Goal: Information Seeking & Learning: Learn about a topic

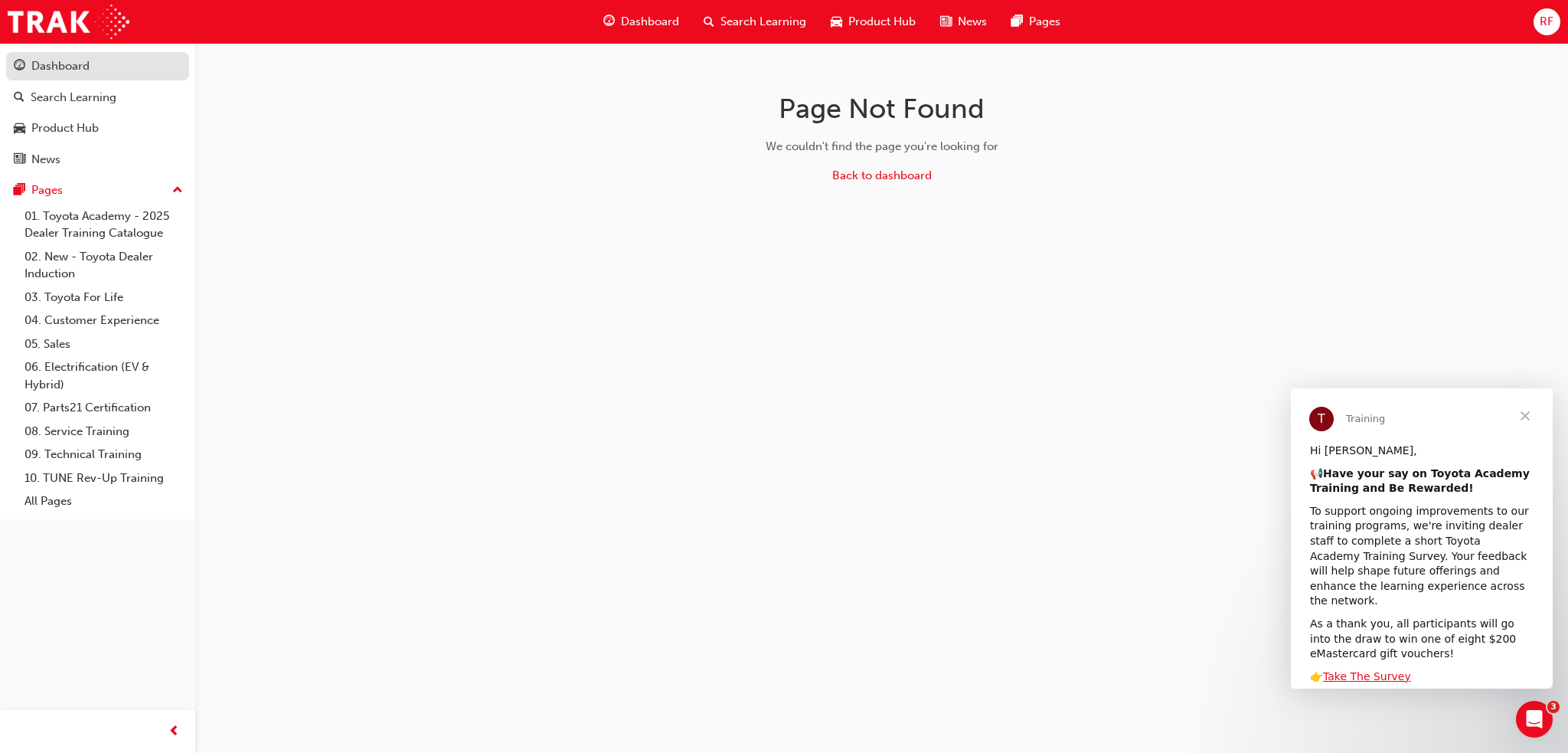
click at [65, 73] on div "Dashboard" at bounding box center [60, 66] width 58 height 18
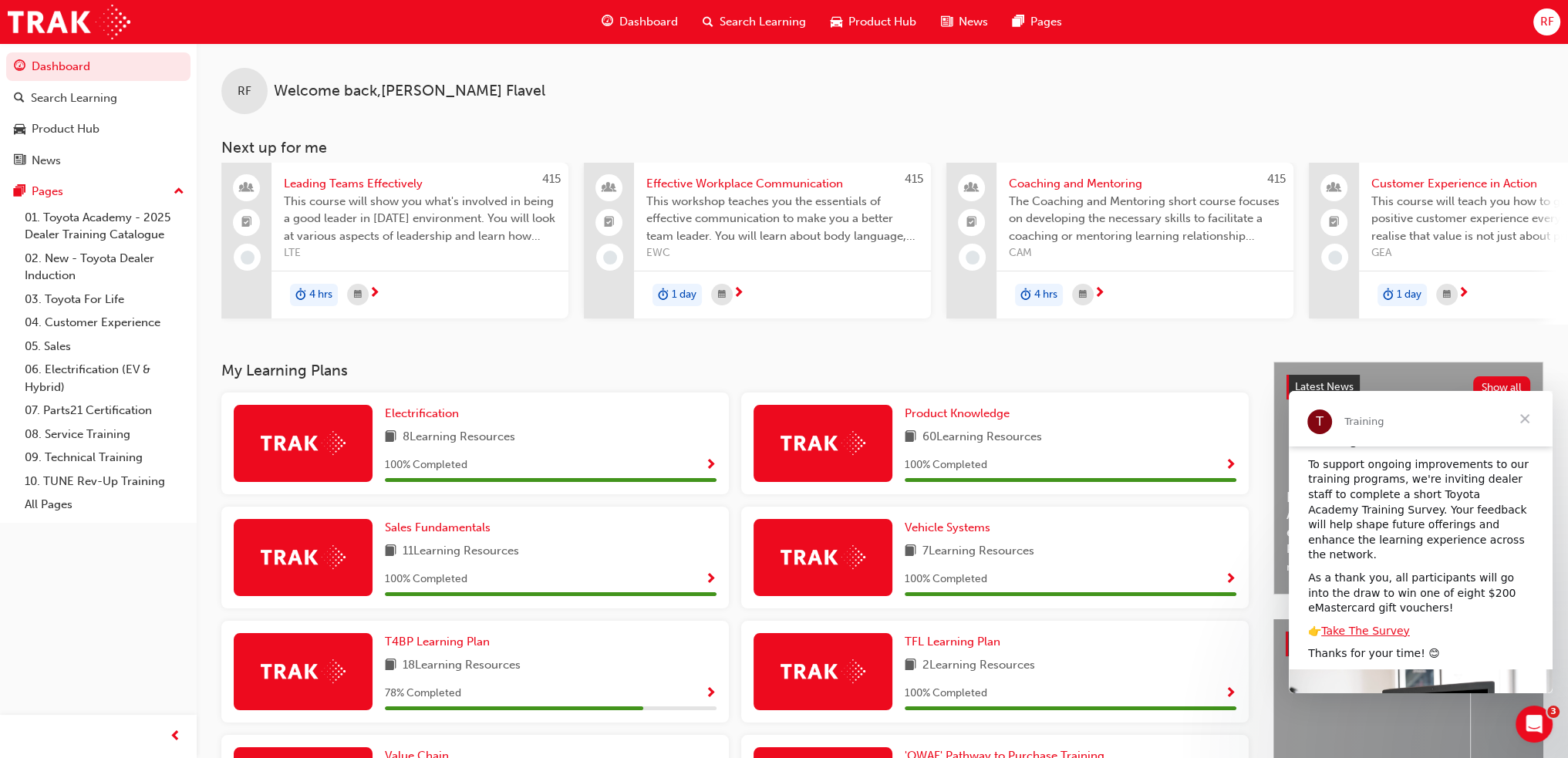
scroll to position [77, 0]
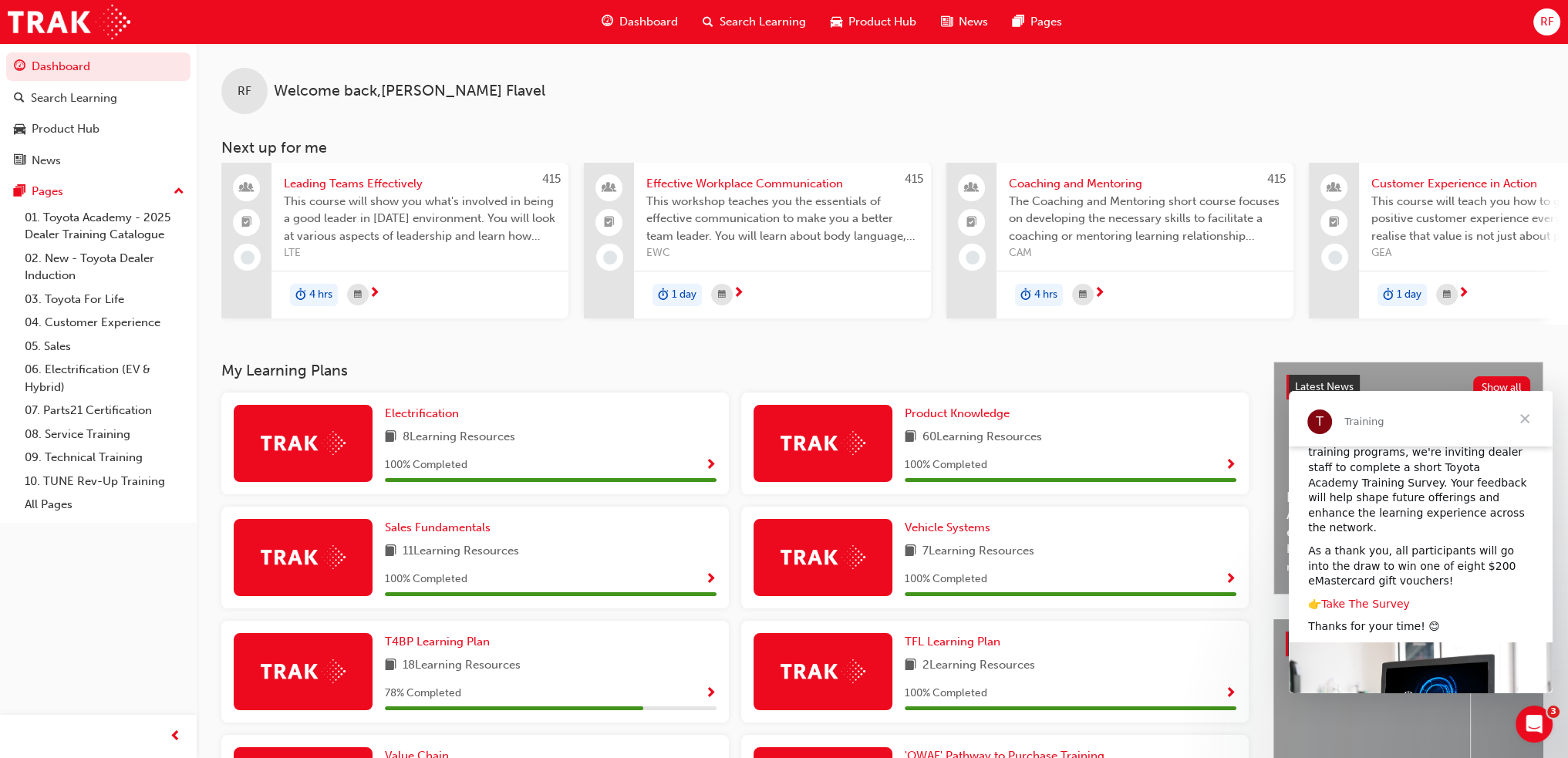
click at [1350, 598] on link "Take The Survey" at bounding box center [1366, 604] width 89 height 12
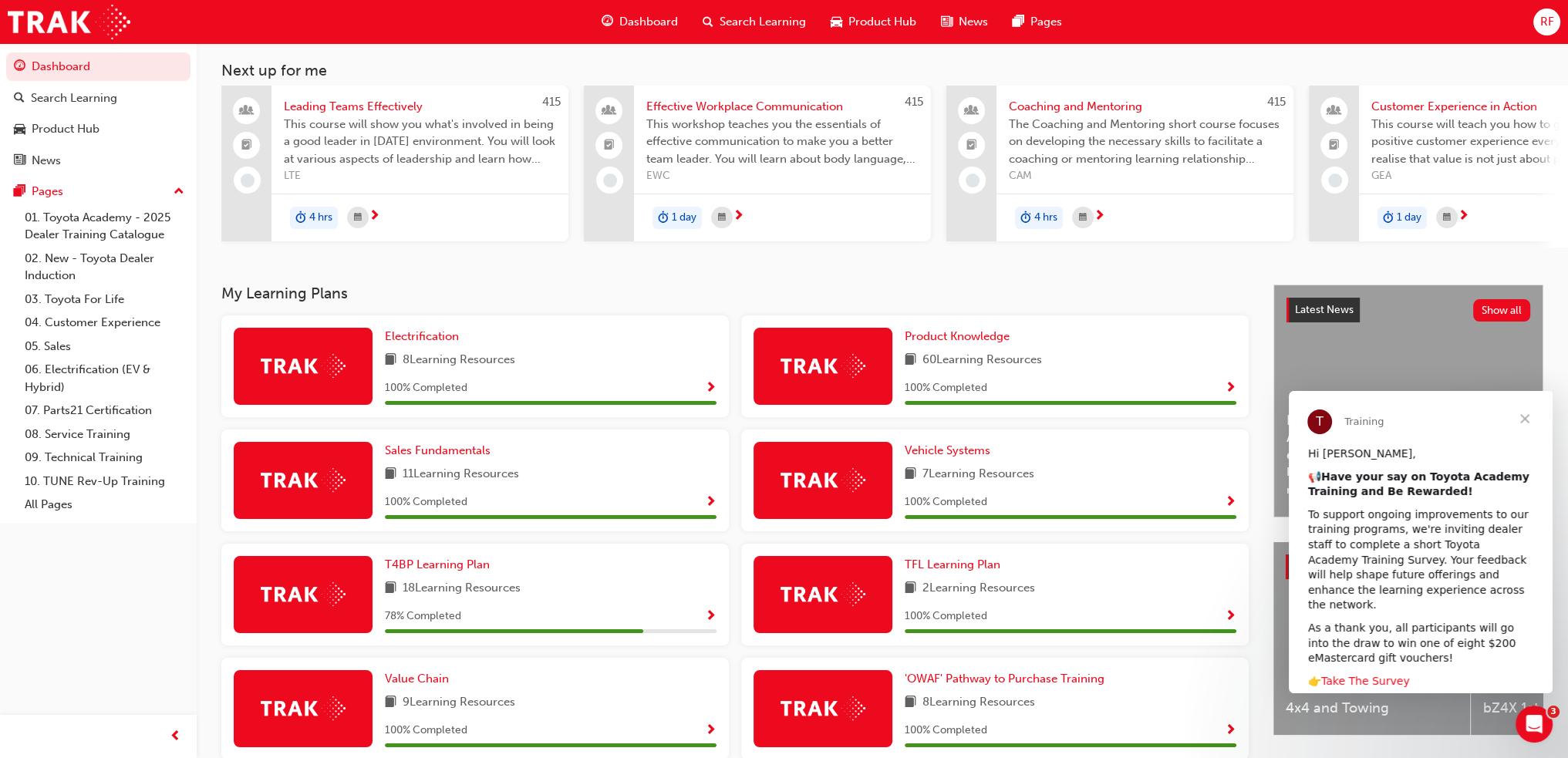
scroll to position [154, 0]
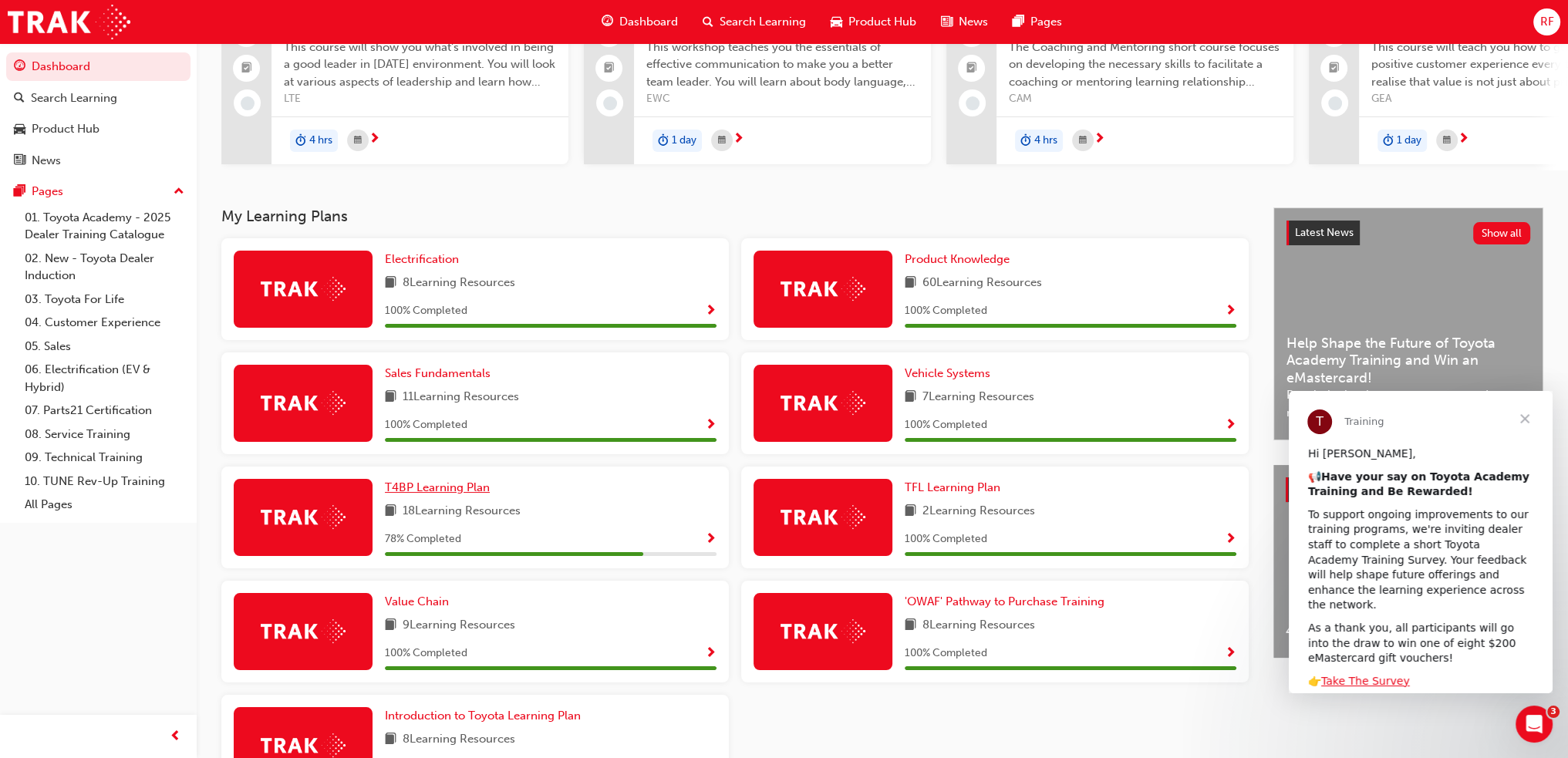
click at [451, 494] on span "T4BP Learning Plan" at bounding box center [437, 487] width 105 height 14
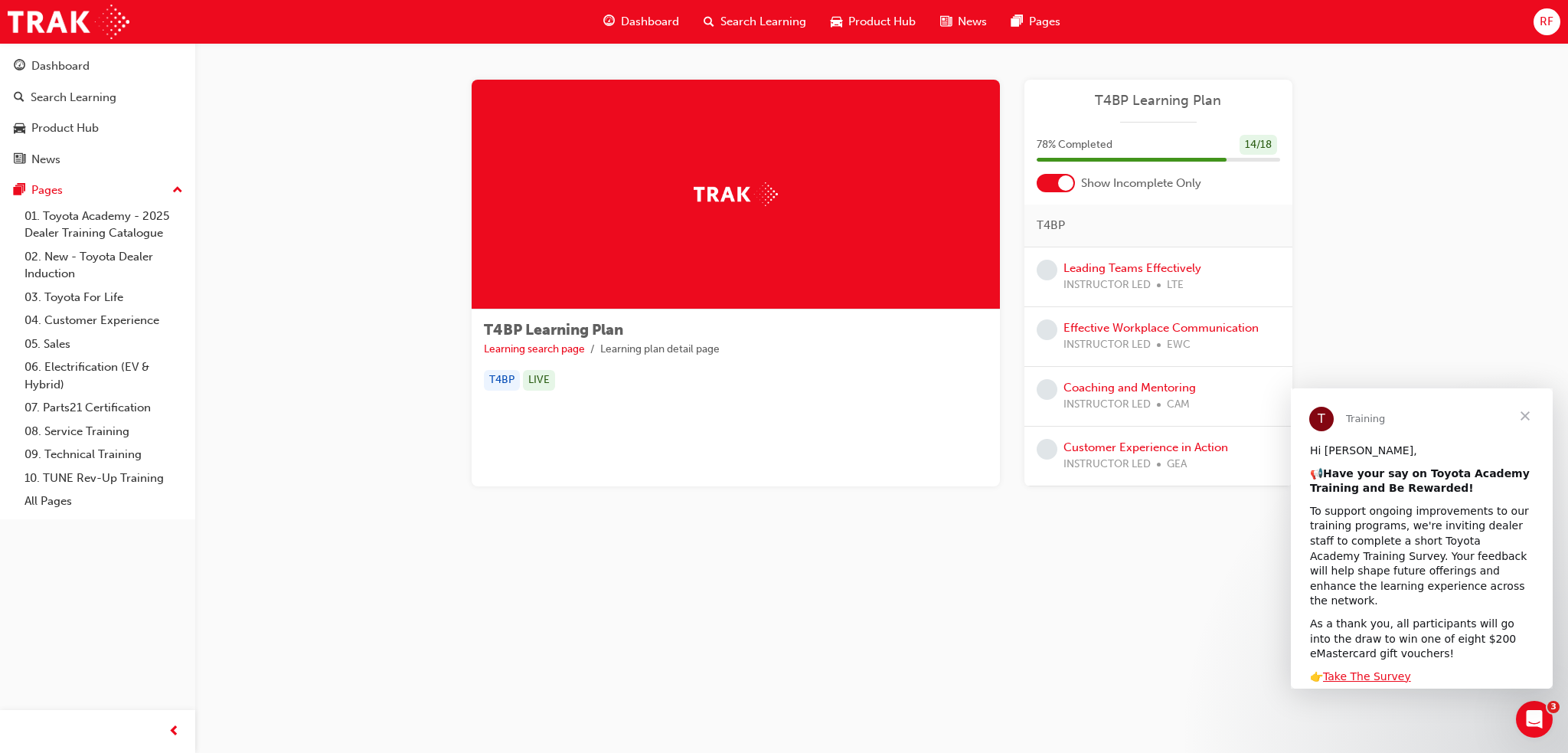
click at [1529, 417] on span "Close" at bounding box center [1525, 415] width 55 height 55
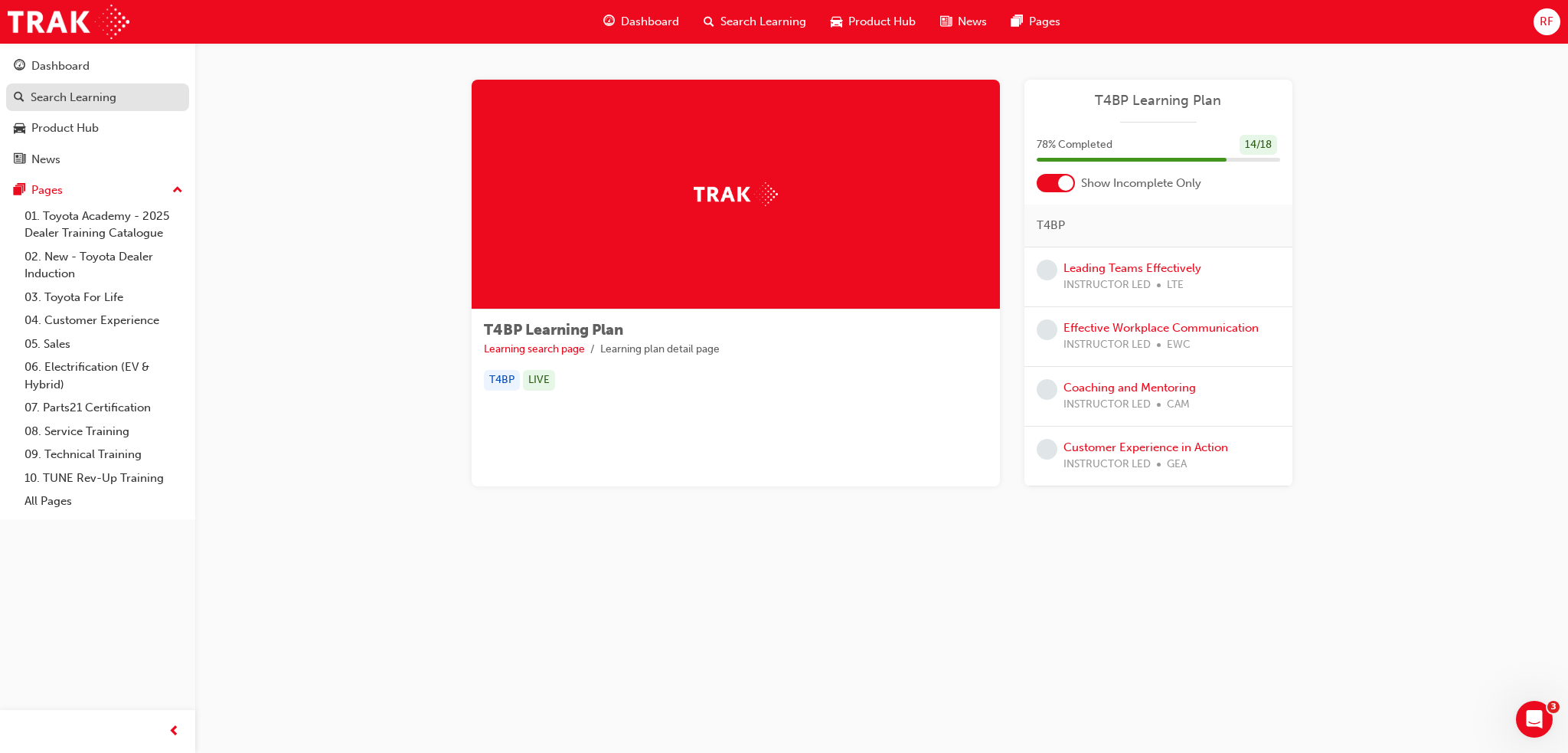
click at [41, 102] on div "Search Learning" at bounding box center [73, 97] width 86 height 18
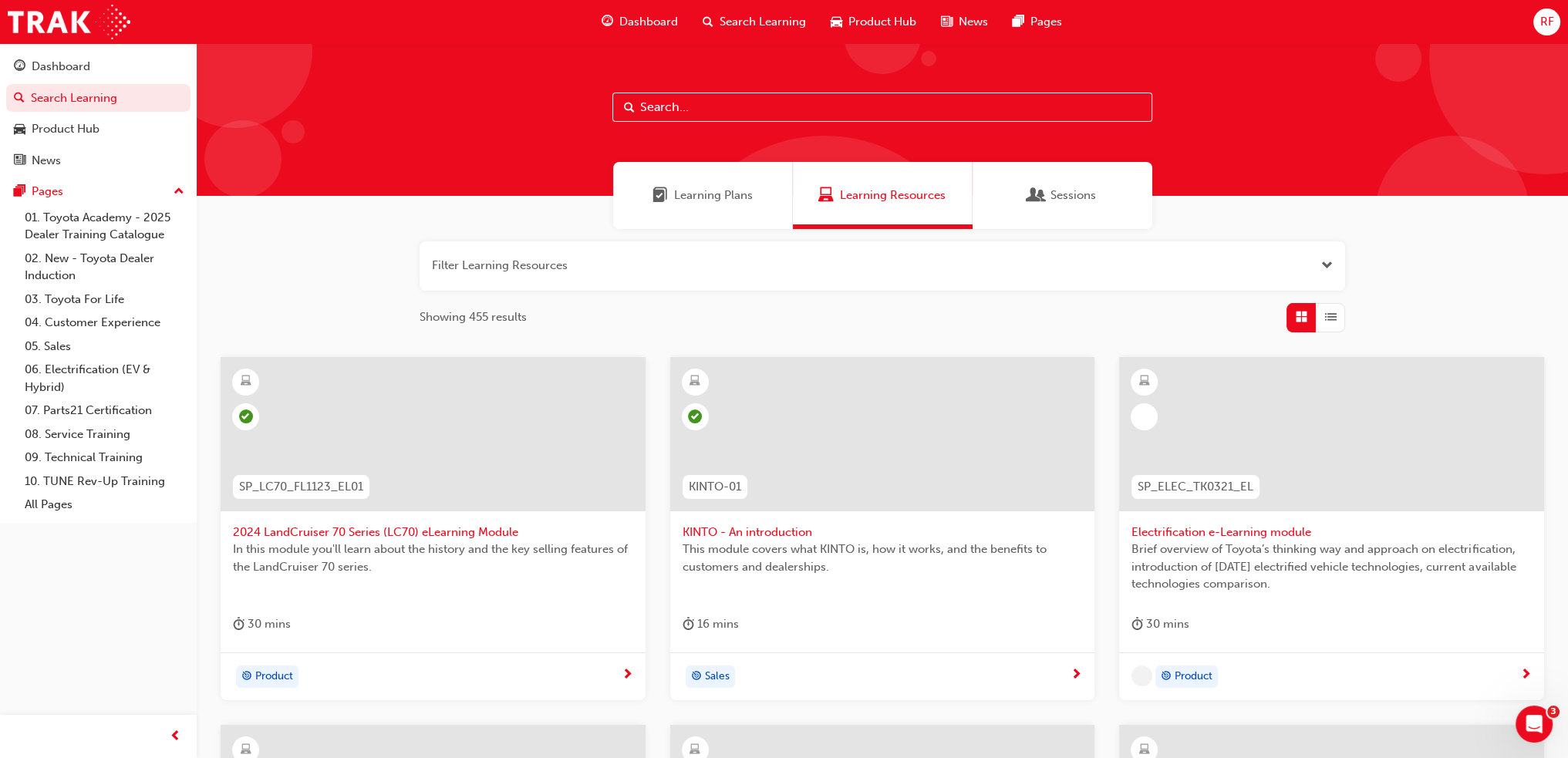
click at [621, 261] on button "button" at bounding box center [882, 265] width 926 height 49
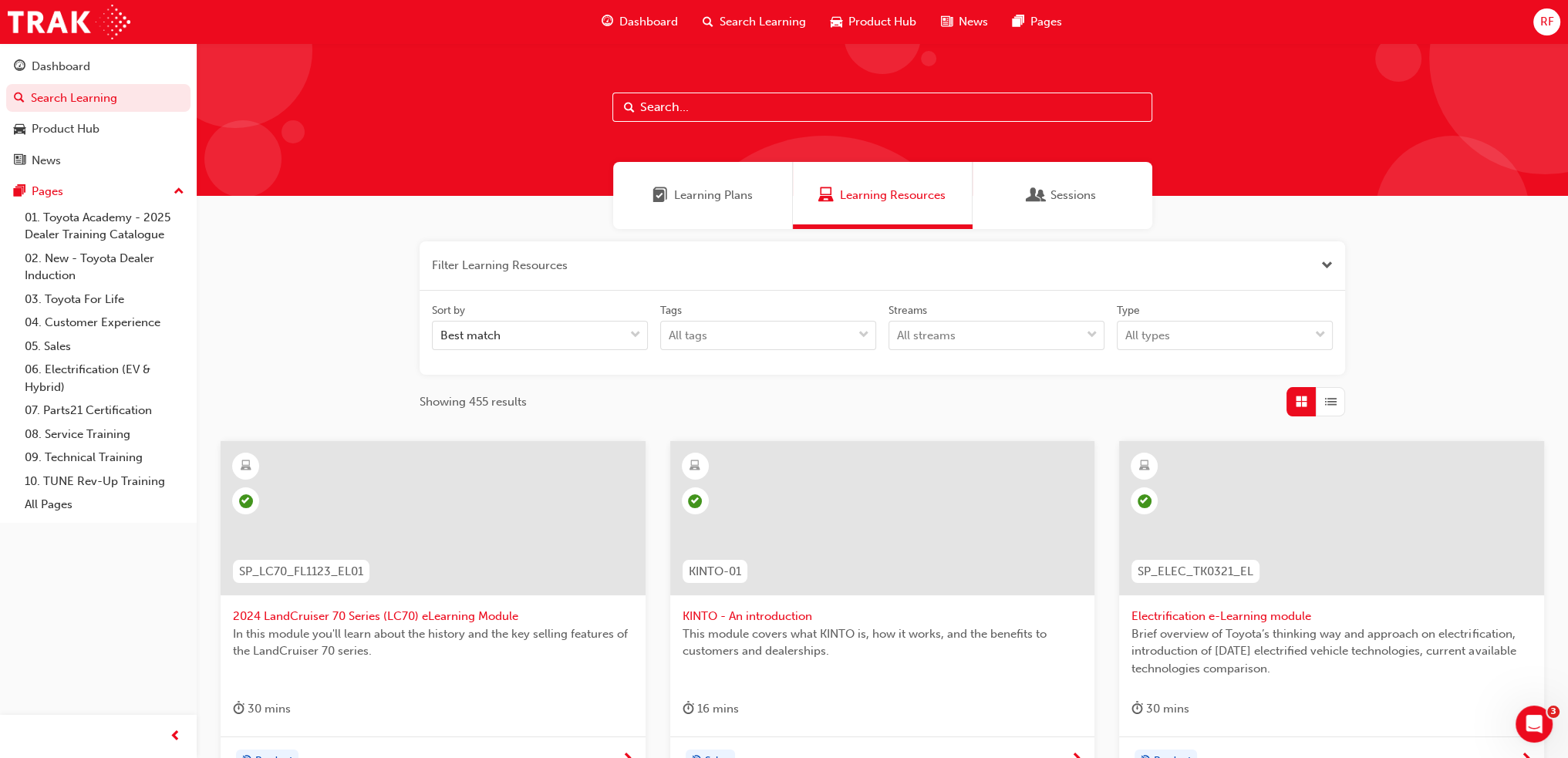
click at [531, 272] on button "button" at bounding box center [882, 265] width 926 height 49
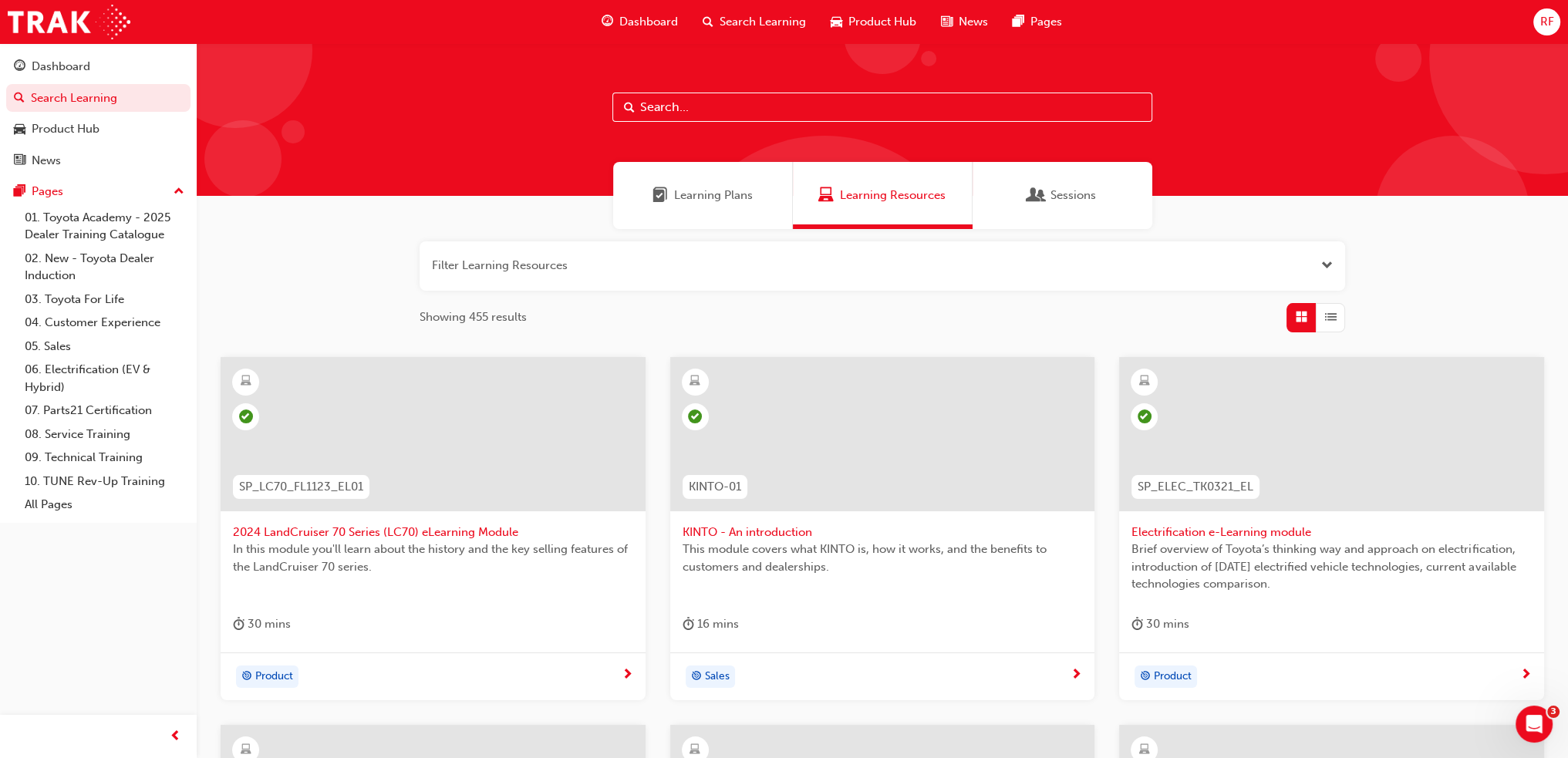
click at [684, 111] on input "text" at bounding box center [882, 107] width 540 height 30
paste input "Fleet Strategic Sales Process"
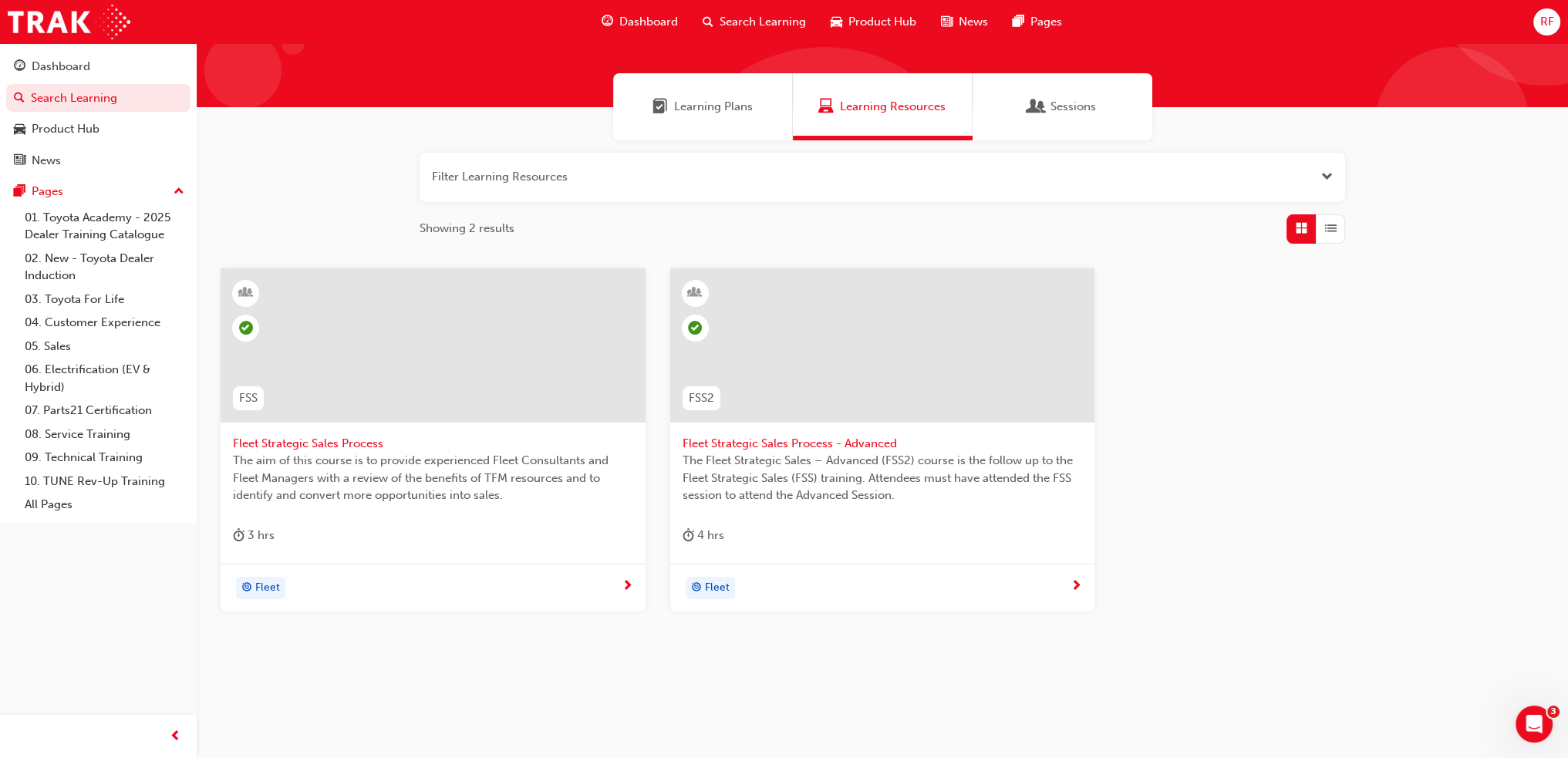
scroll to position [92, 0]
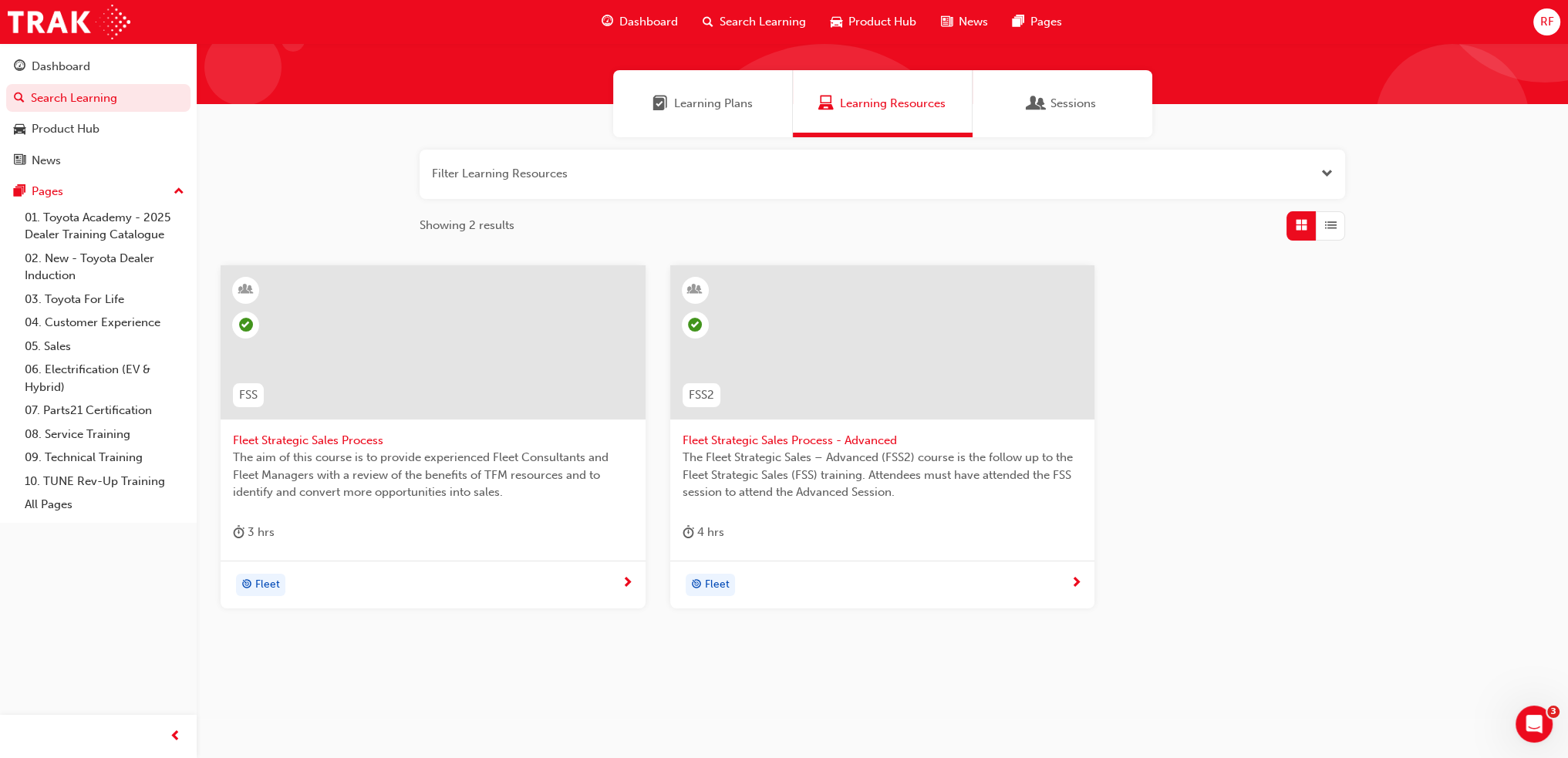
type input "Fleet Strategic Sales Process"
click at [726, 113] on div "Learning Plans" at bounding box center [703, 104] width 180 height 67
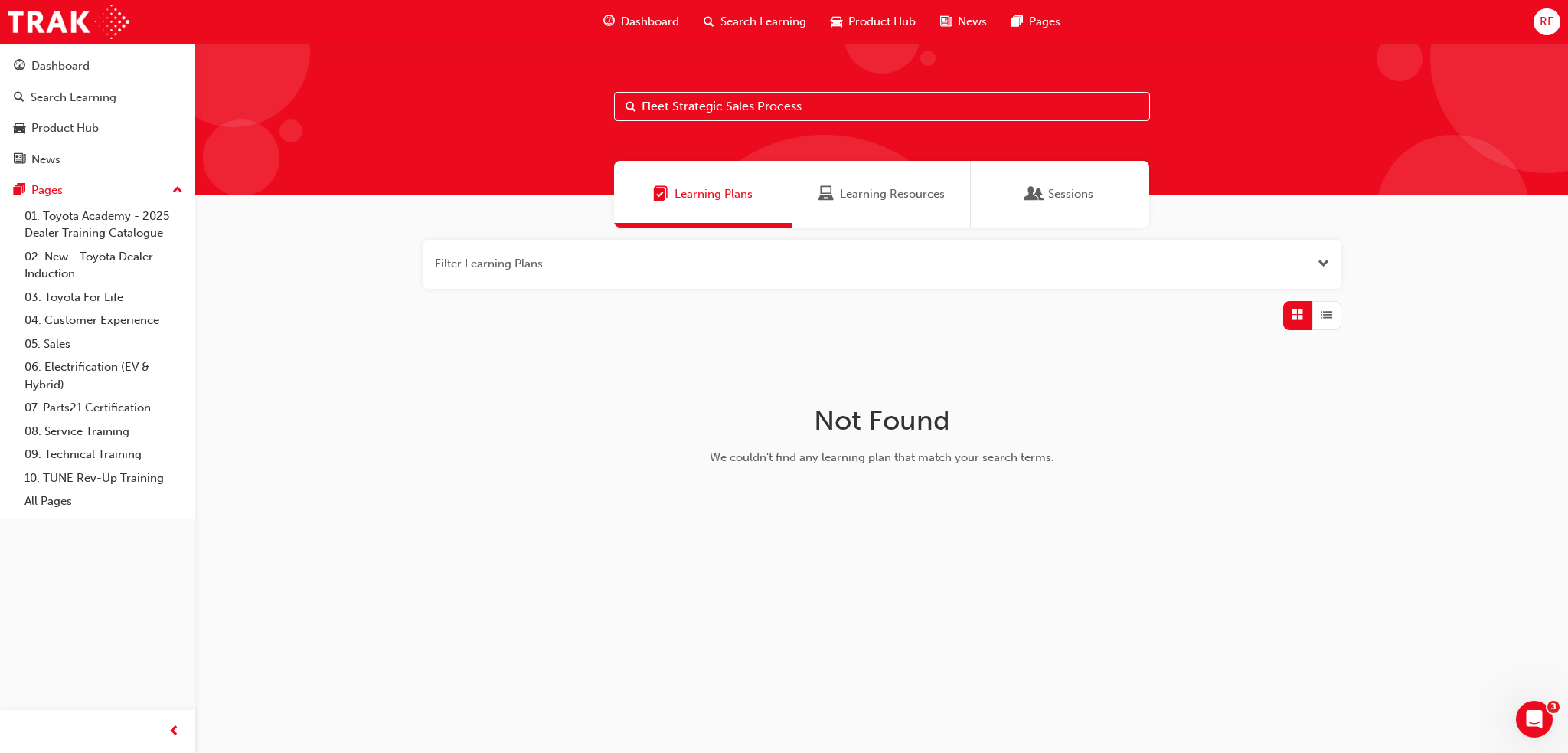
click at [870, 199] on span "Learning Resources" at bounding box center [893, 194] width 105 height 18
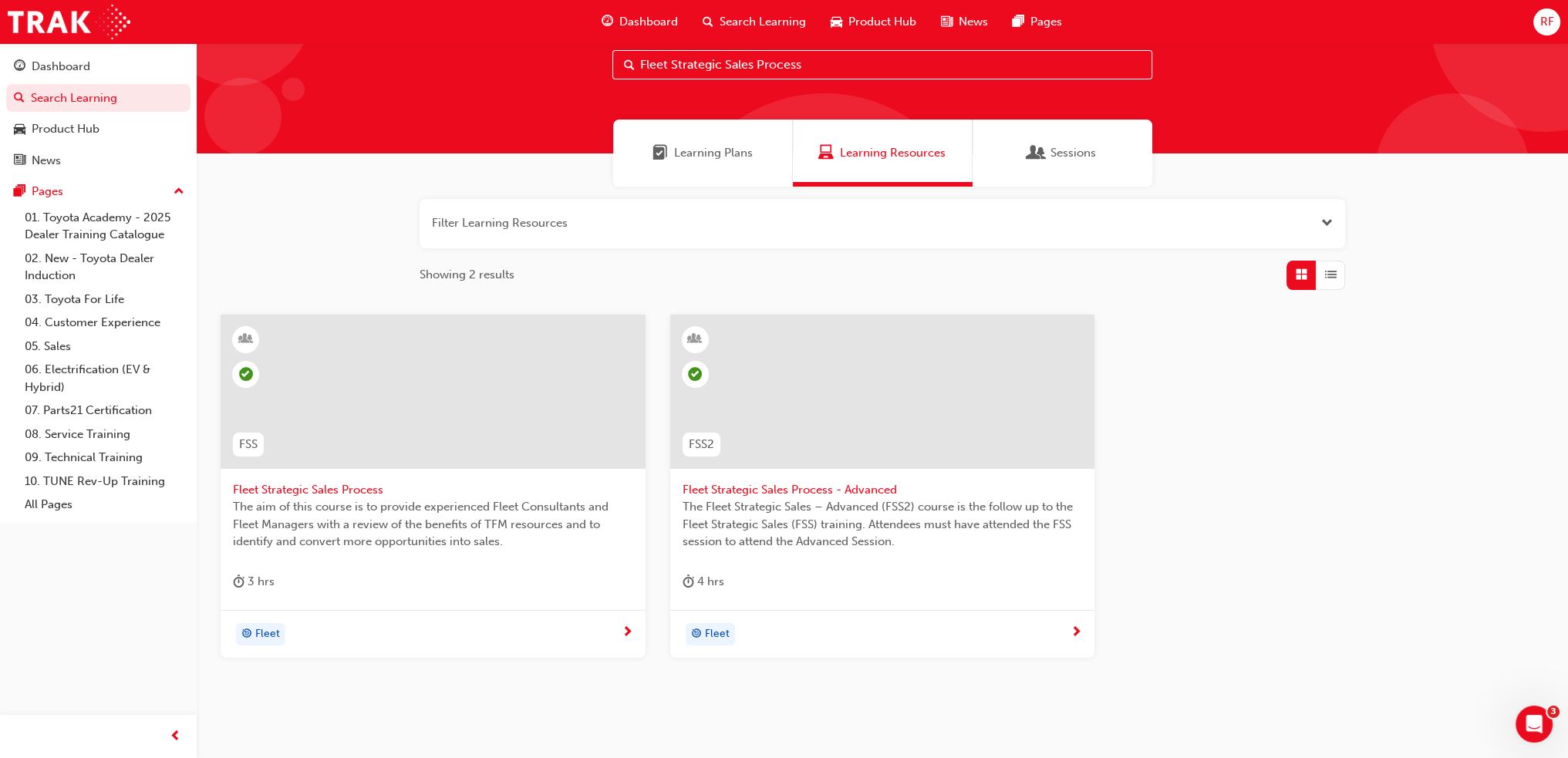
scroll to position [77, 0]
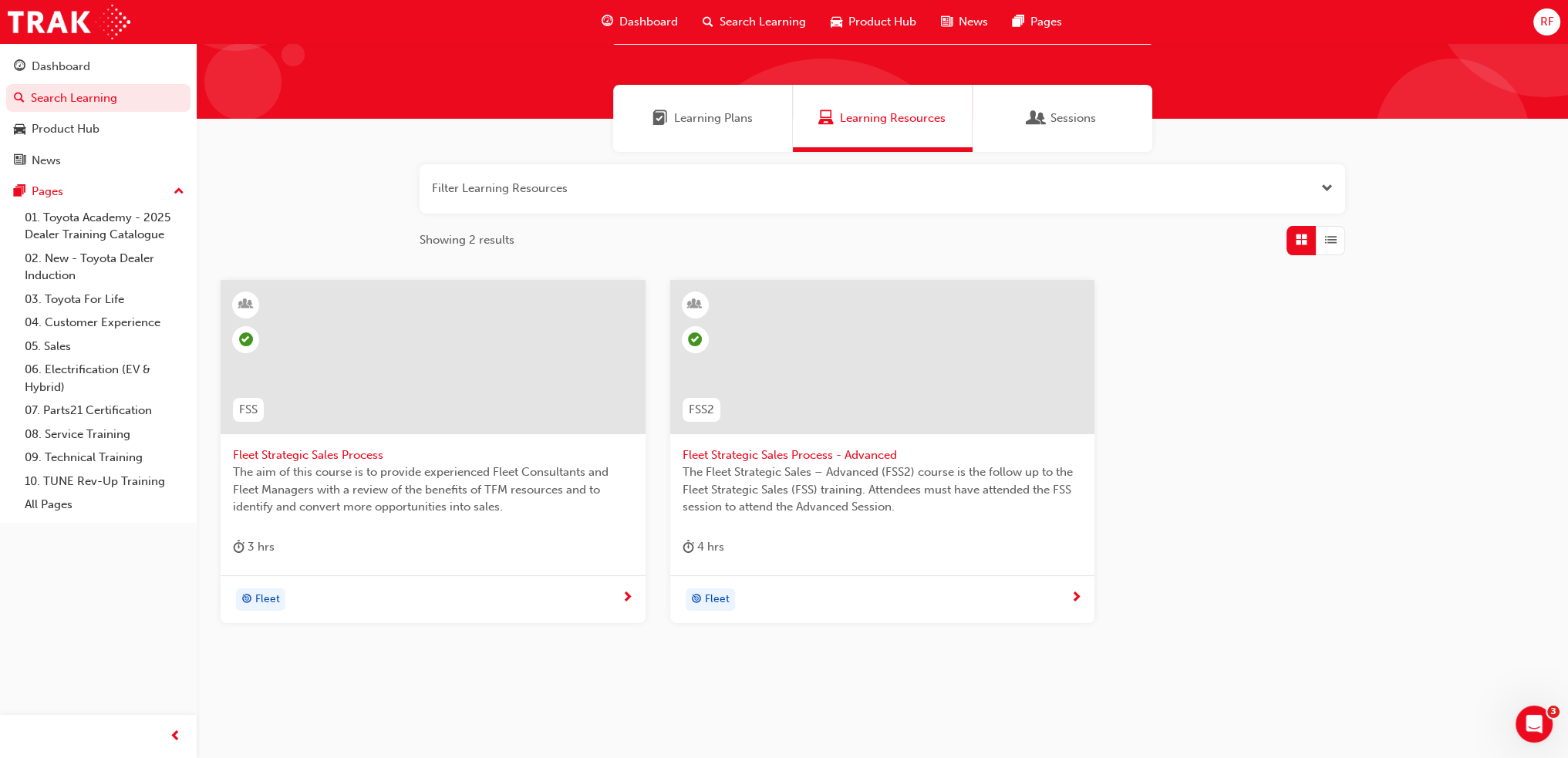
click at [885, 461] on span "Fleet Strategic Sales Process - Advanced" at bounding box center [883, 455] width 400 height 18
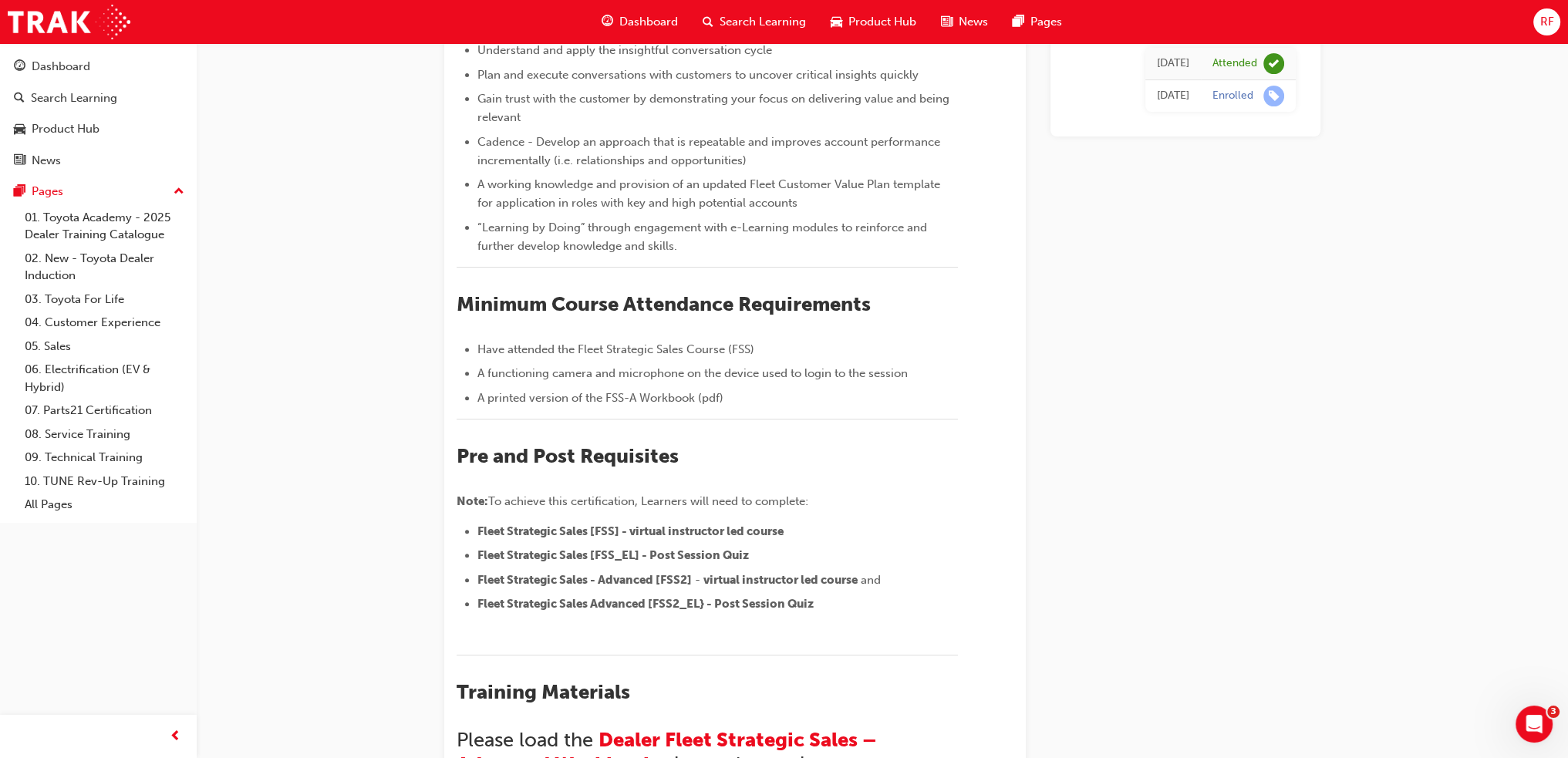
scroll to position [738, 0]
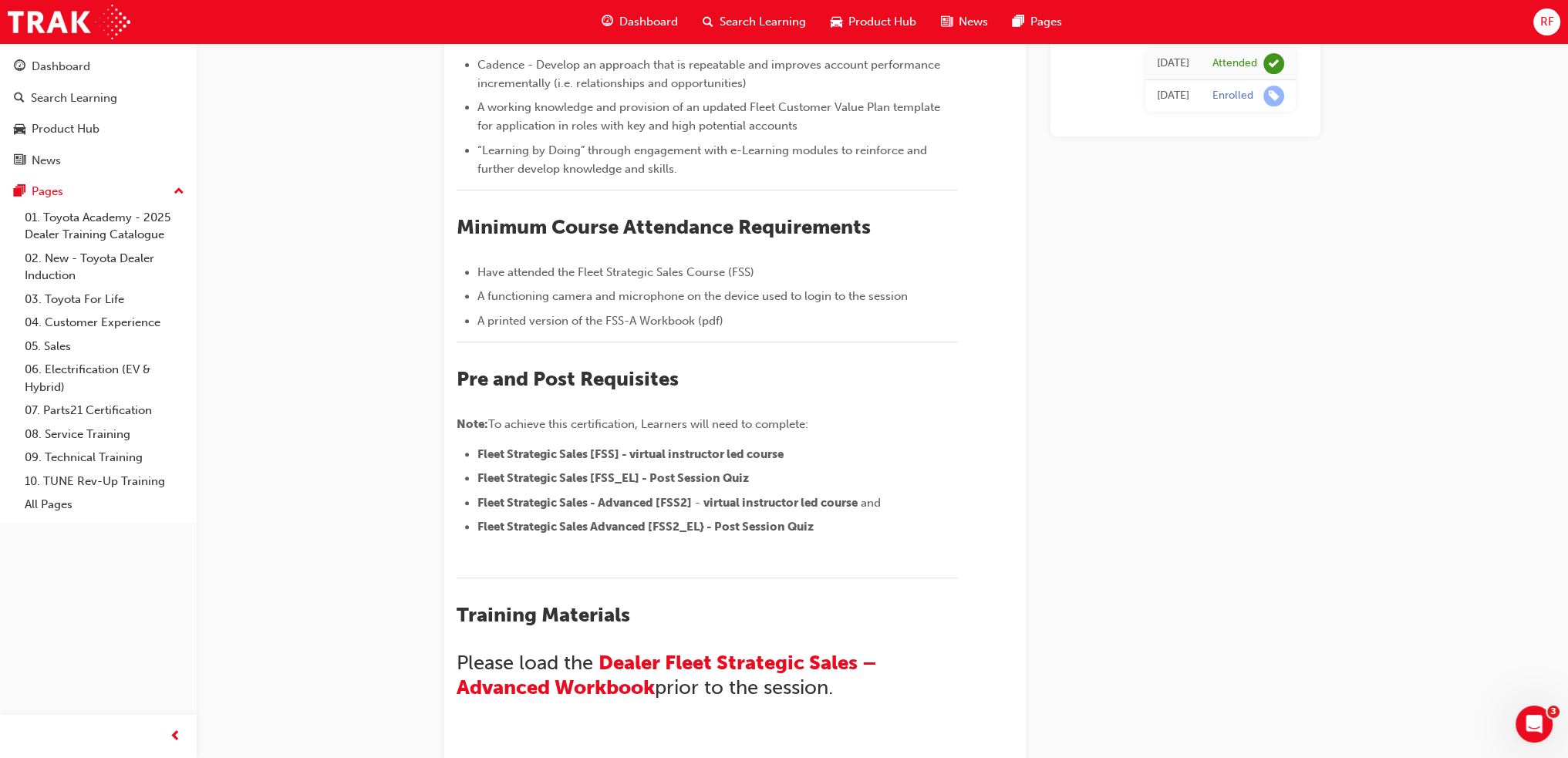
click at [675, 528] on span "Fleet Strategic Sales Advanced [FSS2_EL} - Post Session Quiz" at bounding box center [645, 527] width 336 height 14
click at [618, 518] on li "Fleet Strategic Sales Advanced [FSS2_EL} - Post Session Quiz" at bounding box center [717, 527] width 480 height 19
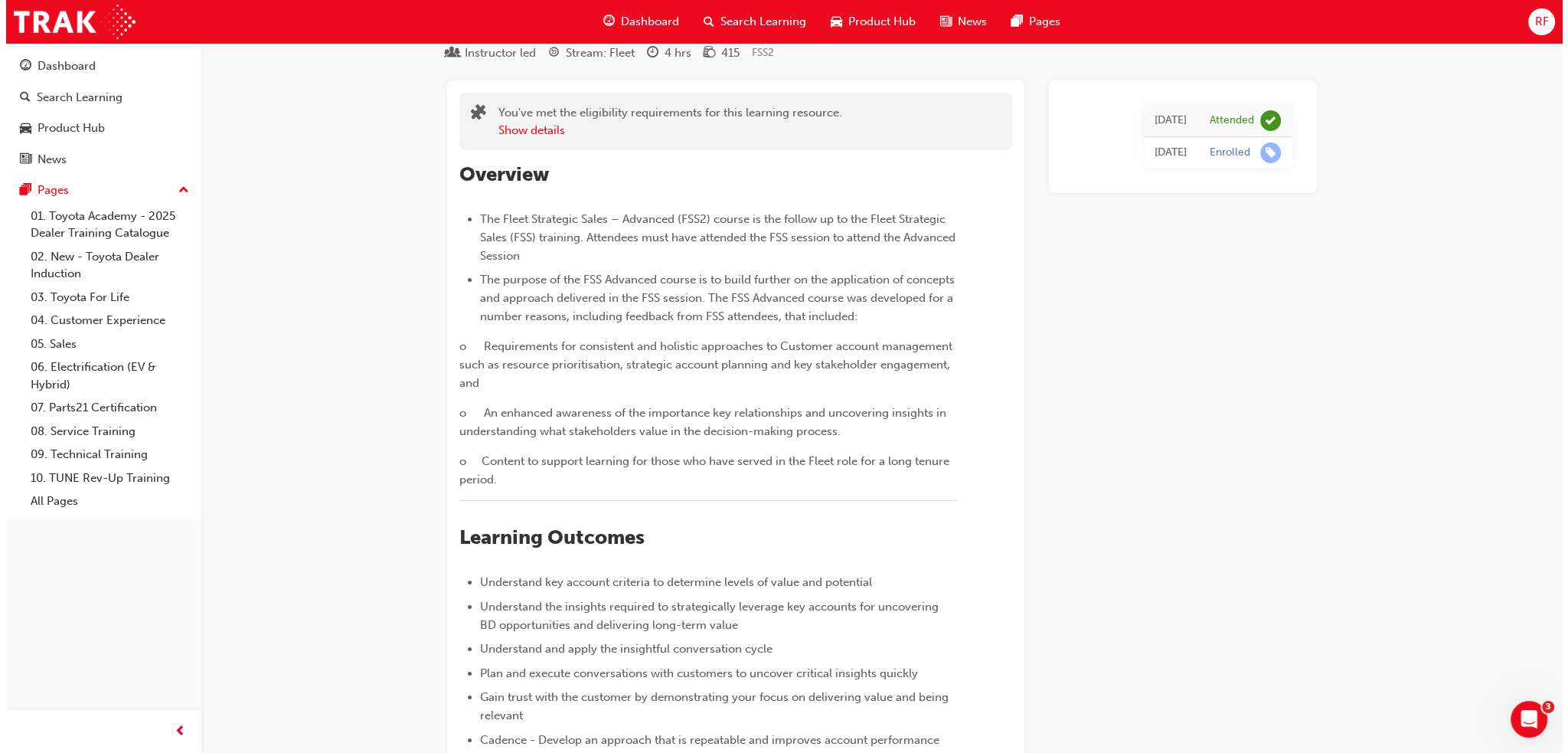
scroll to position [0, 0]
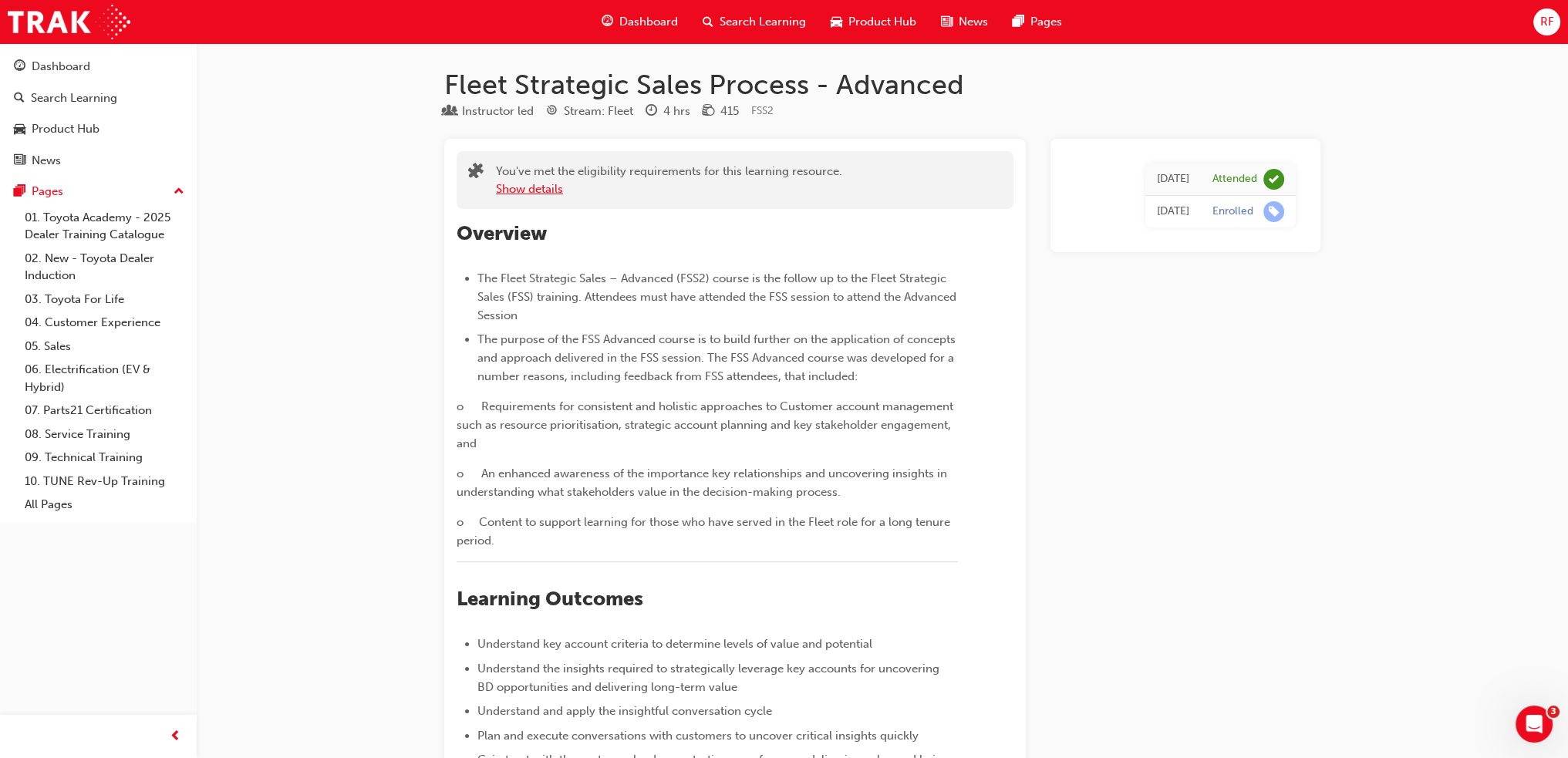
click at [536, 191] on button "Show details" at bounding box center [529, 189] width 67 height 18
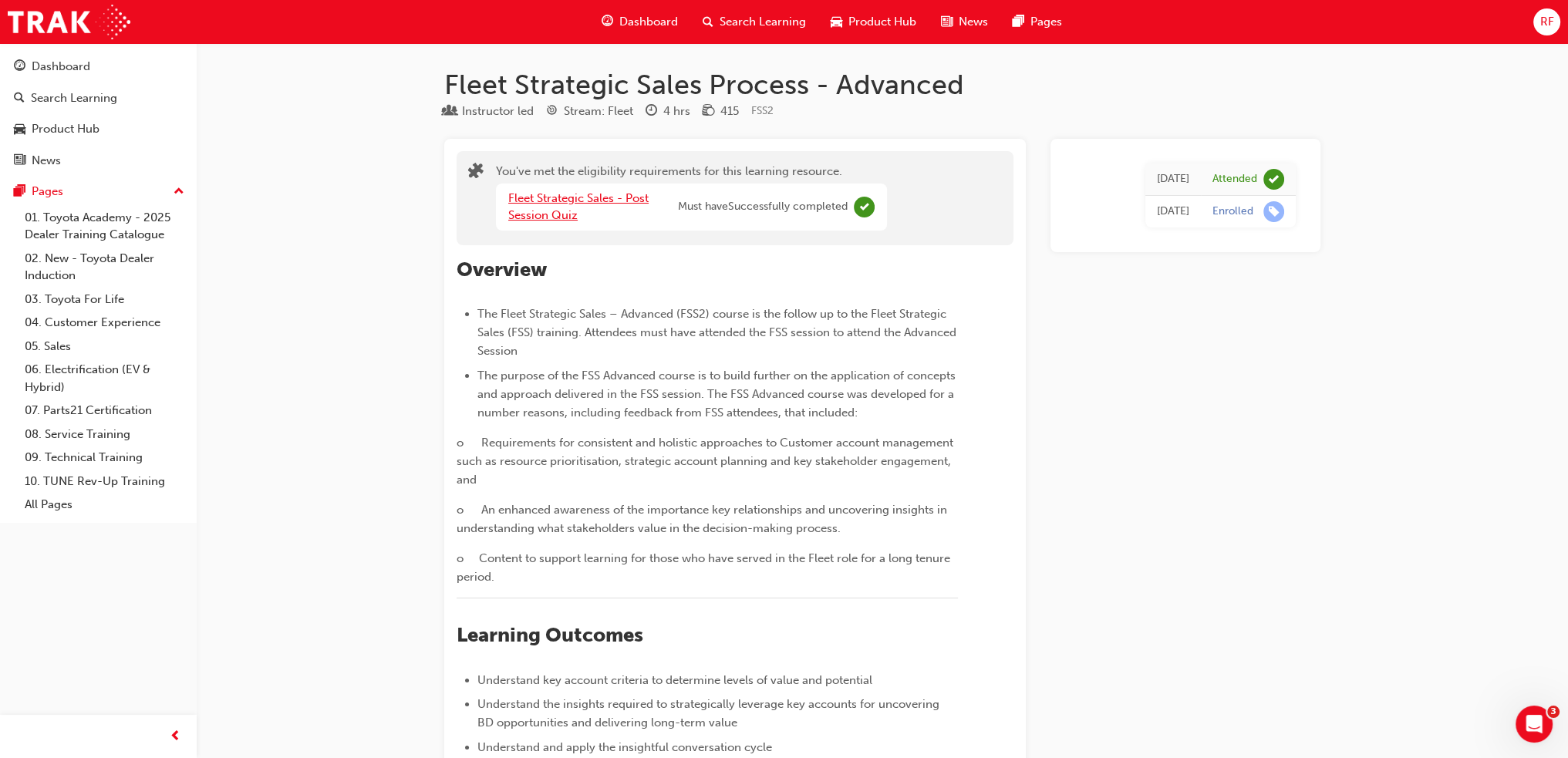
click at [571, 204] on link "Fleet Strategic Sales - Post Session Quiz" at bounding box center [578, 207] width 140 height 32
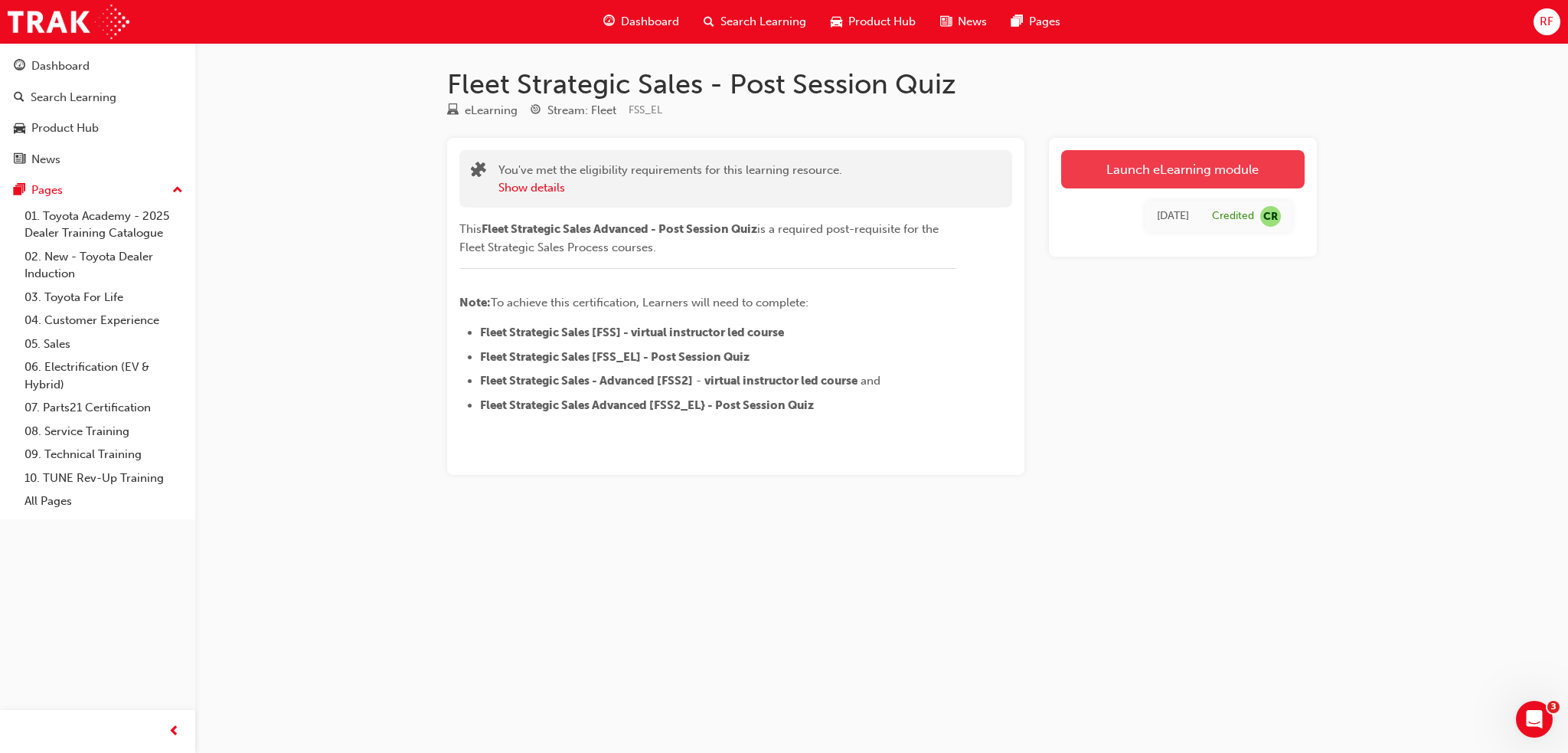
click at [1180, 168] on link "Launch eLearning module" at bounding box center [1182, 169] width 243 height 39
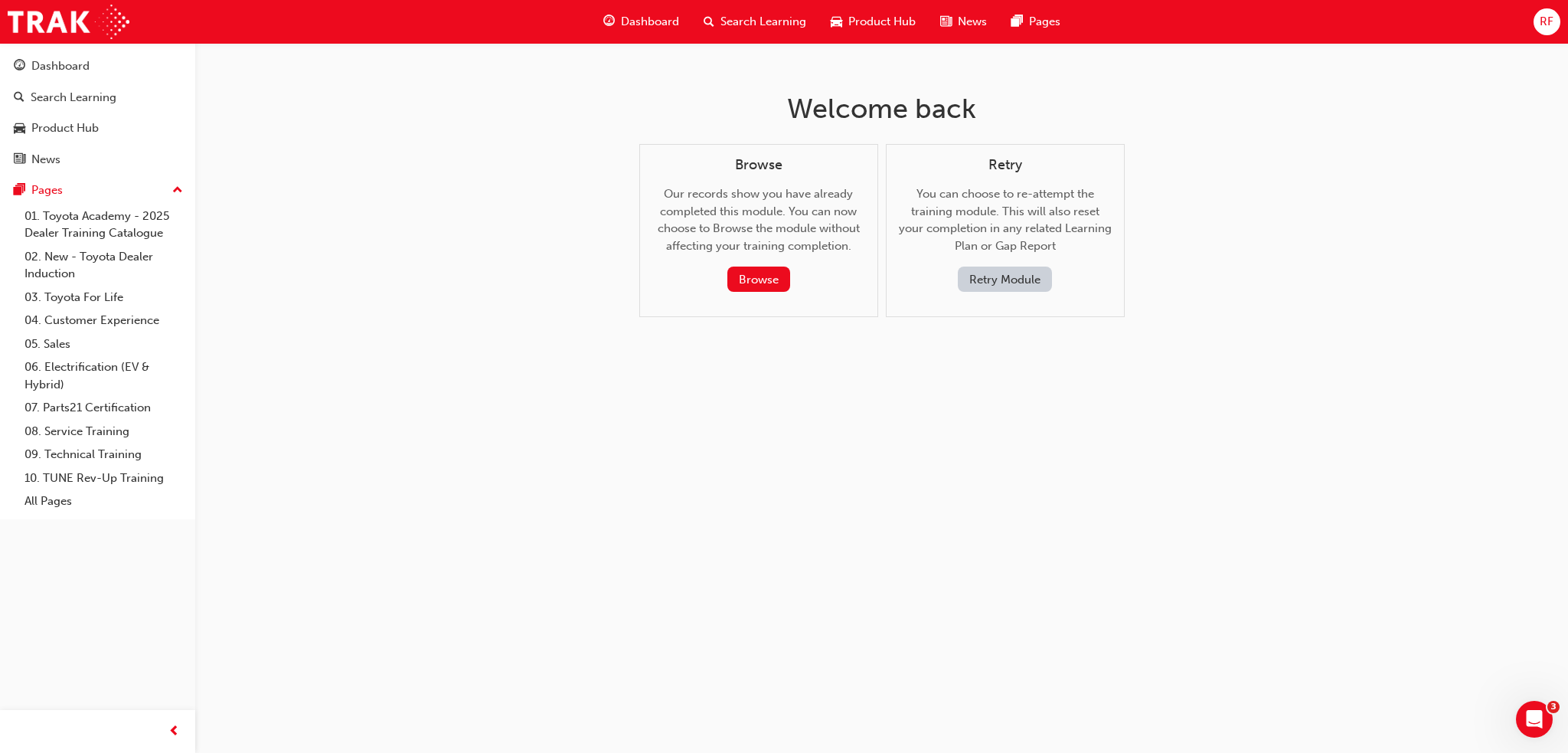
click at [1003, 277] on button "Retry Module" at bounding box center [1005, 279] width 94 height 26
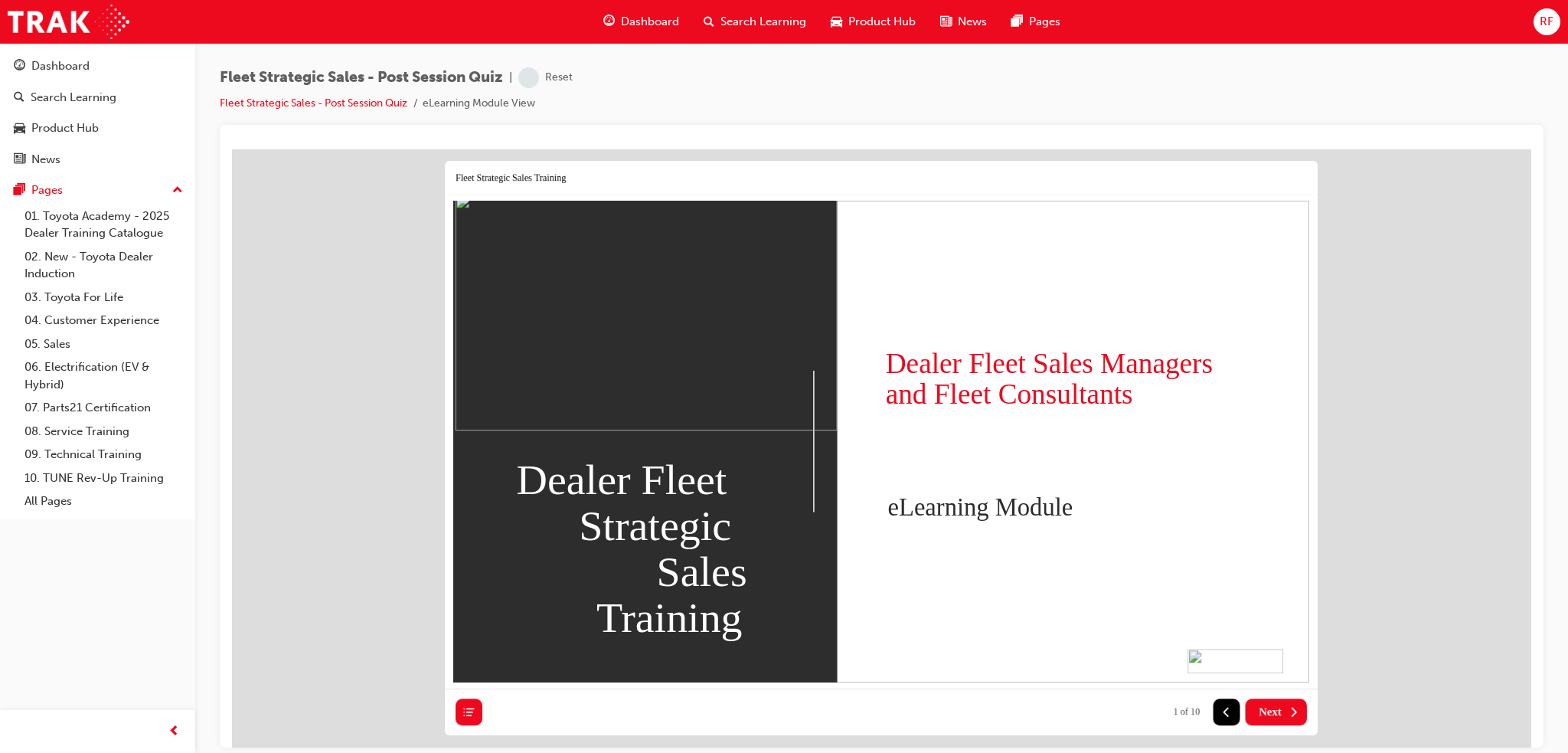
scroll to position [12, 0]
click at [1286, 700] on button "Next" at bounding box center [1276, 712] width 61 height 27
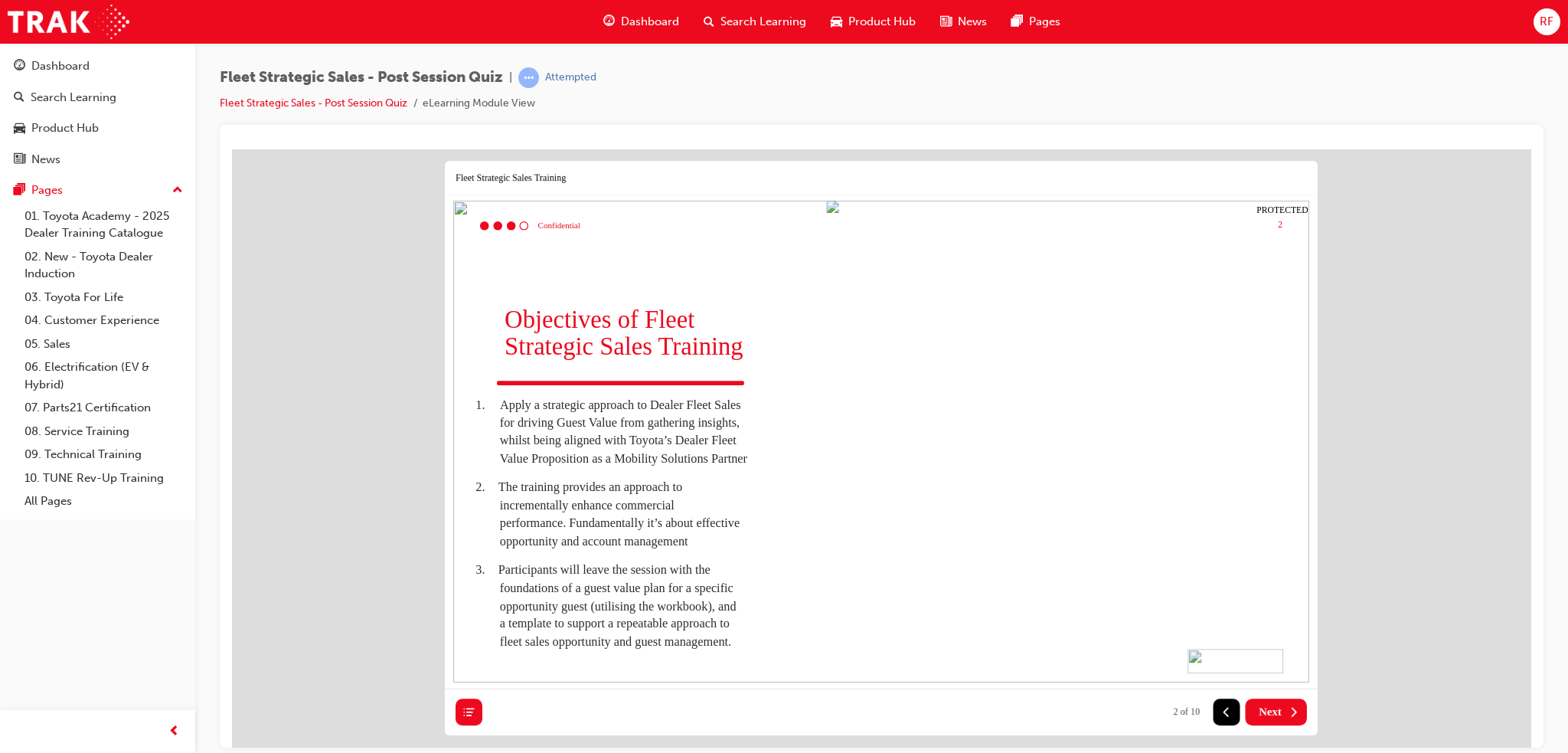
click at [1286, 700] on button "Next" at bounding box center [1276, 712] width 61 height 27
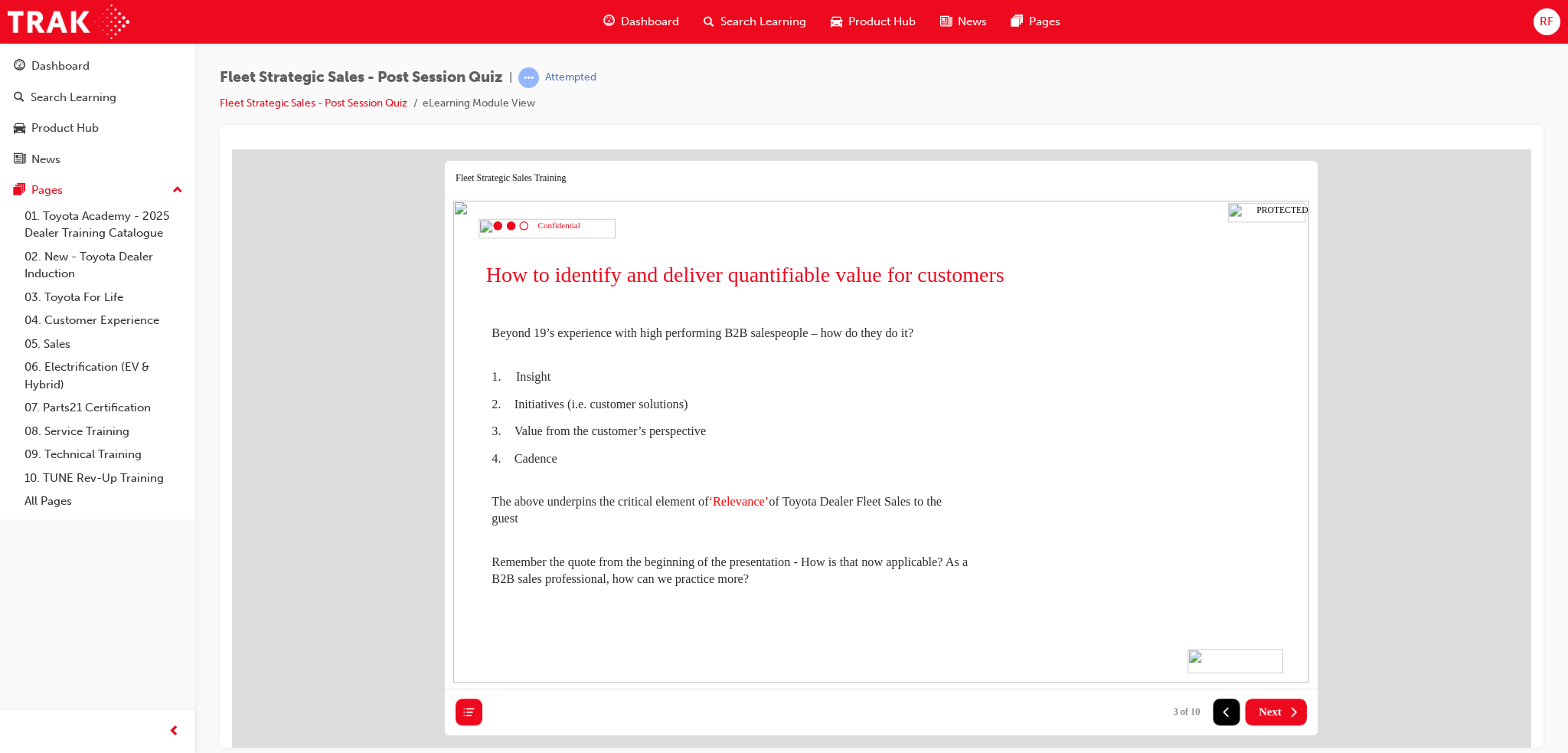
click at [1286, 700] on button "Next" at bounding box center [1276, 712] width 61 height 27
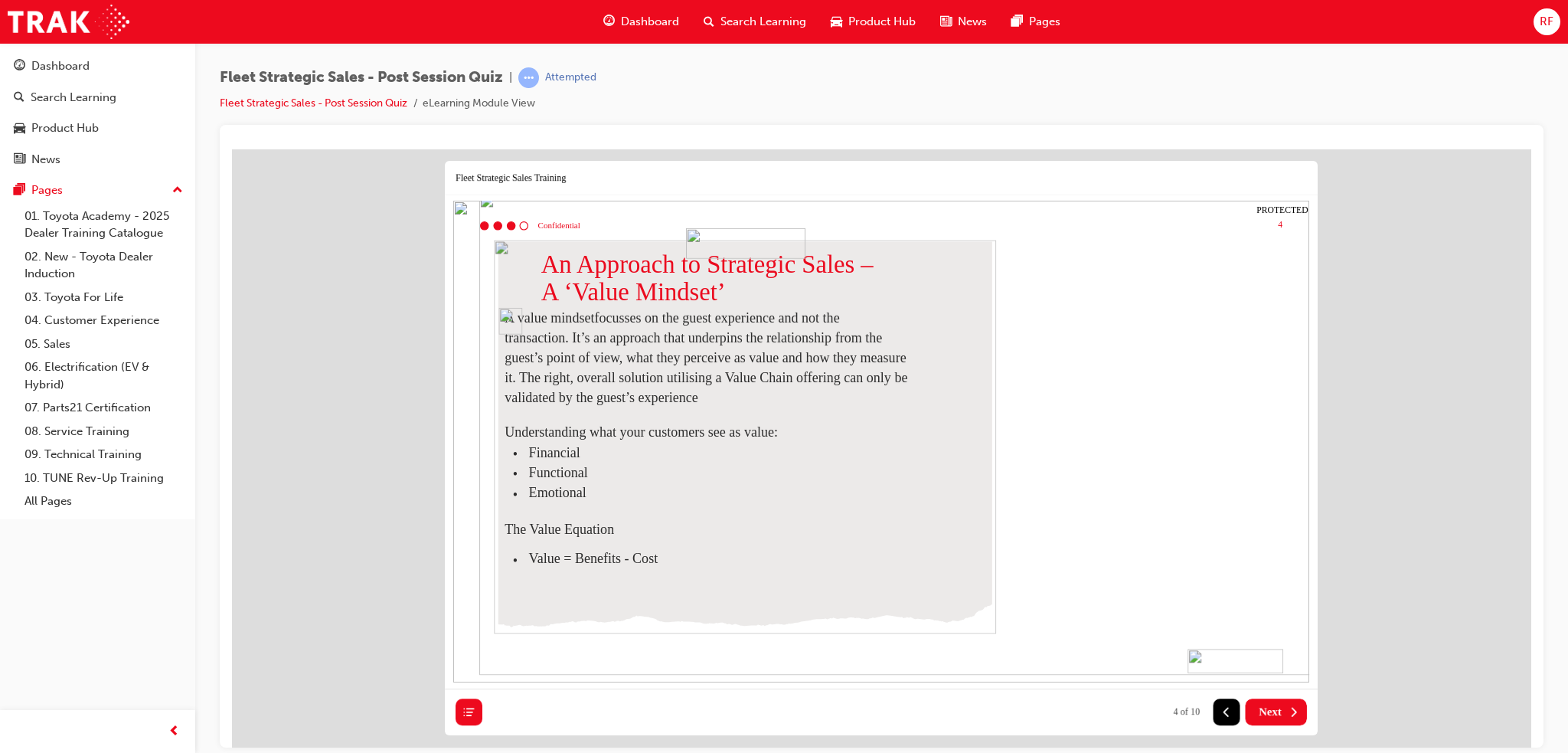
click at [1286, 700] on button "Next" at bounding box center [1276, 712] width 61 height 27
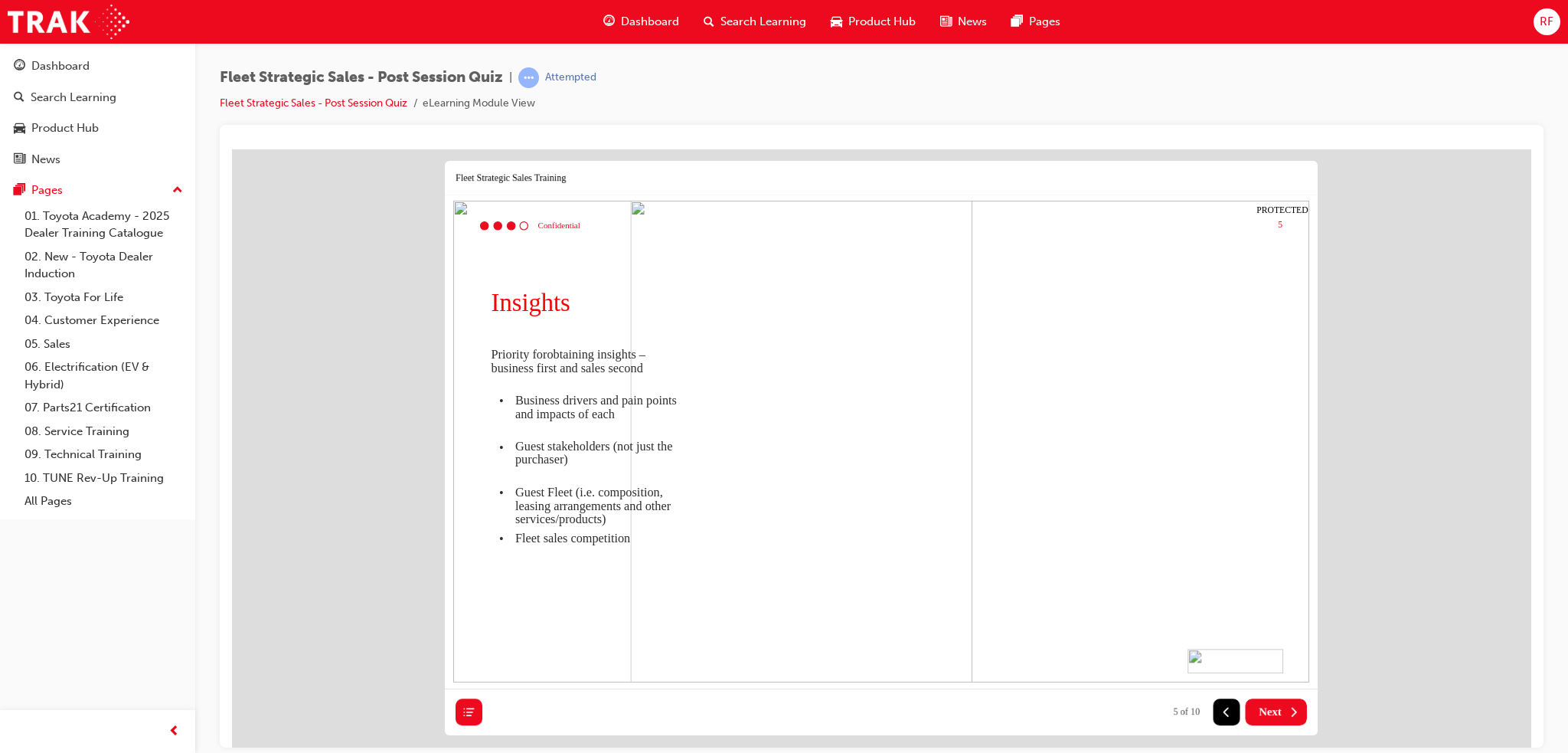
click at [1286, 700] on button "Next" at bounding box center [1276, 712] width 61 height 27
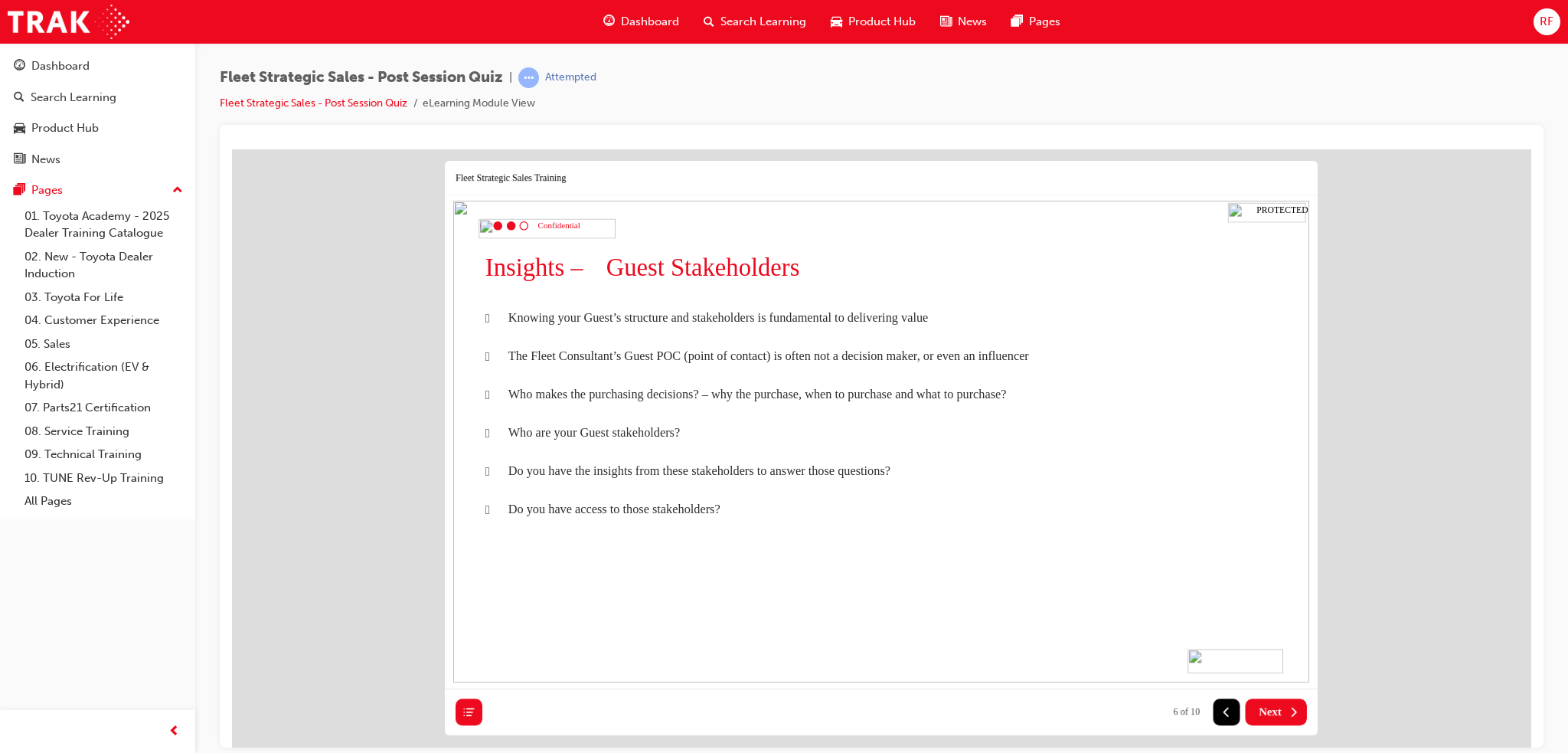
click at [1286, 700] on button "Next" at bounding box center [1276, 712] width 61 height 27
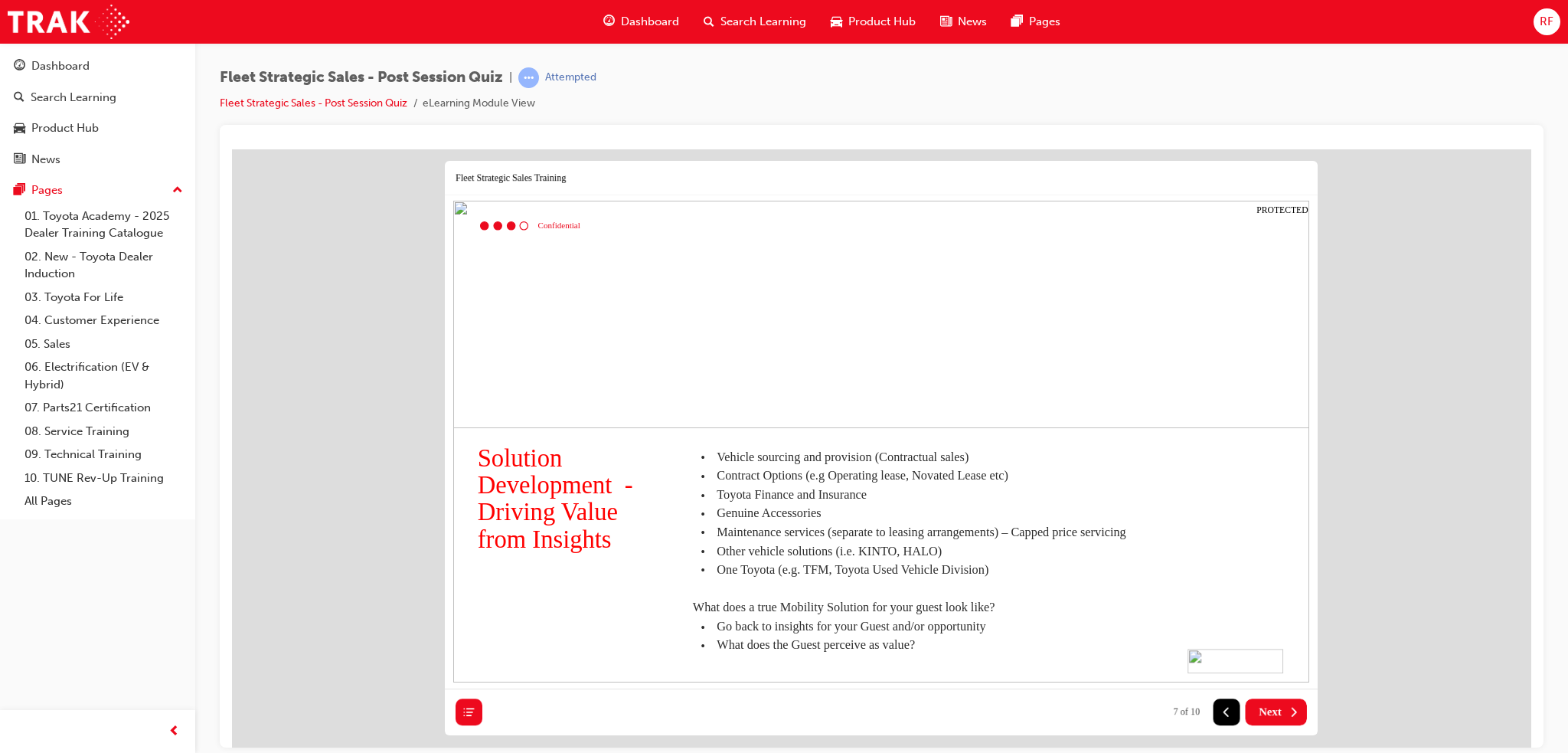
click at [1286, 700] on button "Next" at bounding box center [1276, 712] width 61 height 27
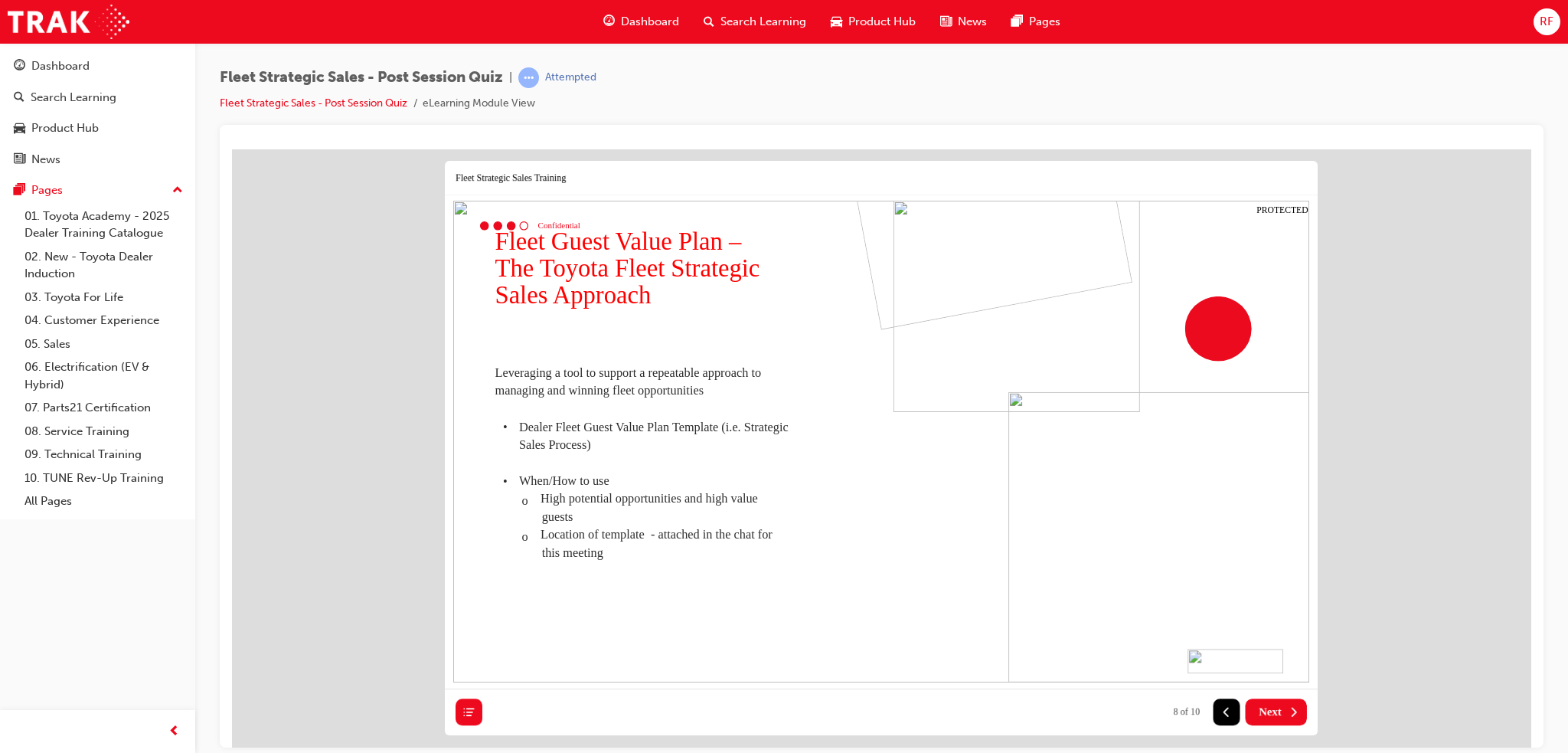
click at [1286, 700] on button "Next" at bounding box center [1276, 712] width 61 height 27
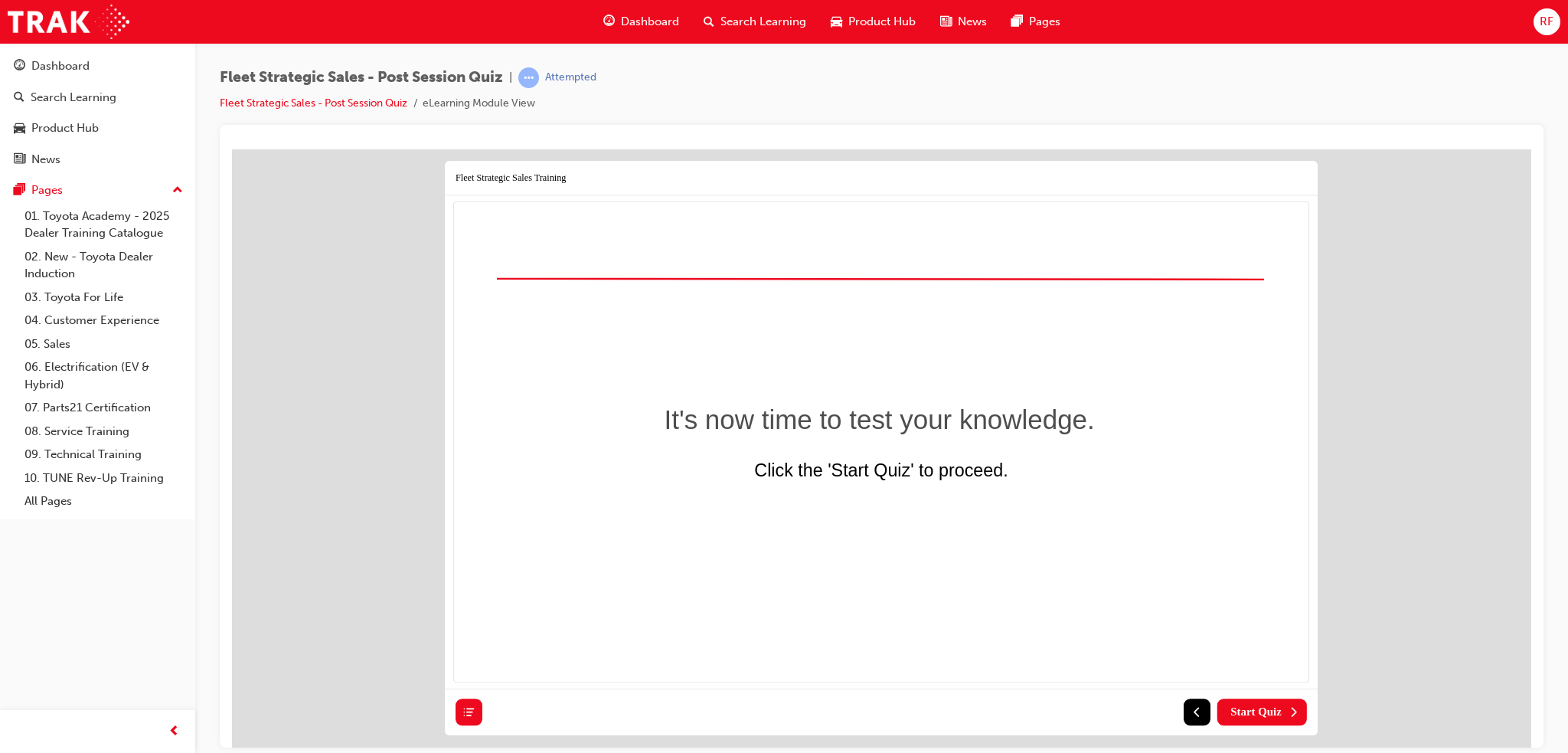
click at [1286, 700] on button "Start Quiz" at bounding box center [1262, 712] width 90 height 27
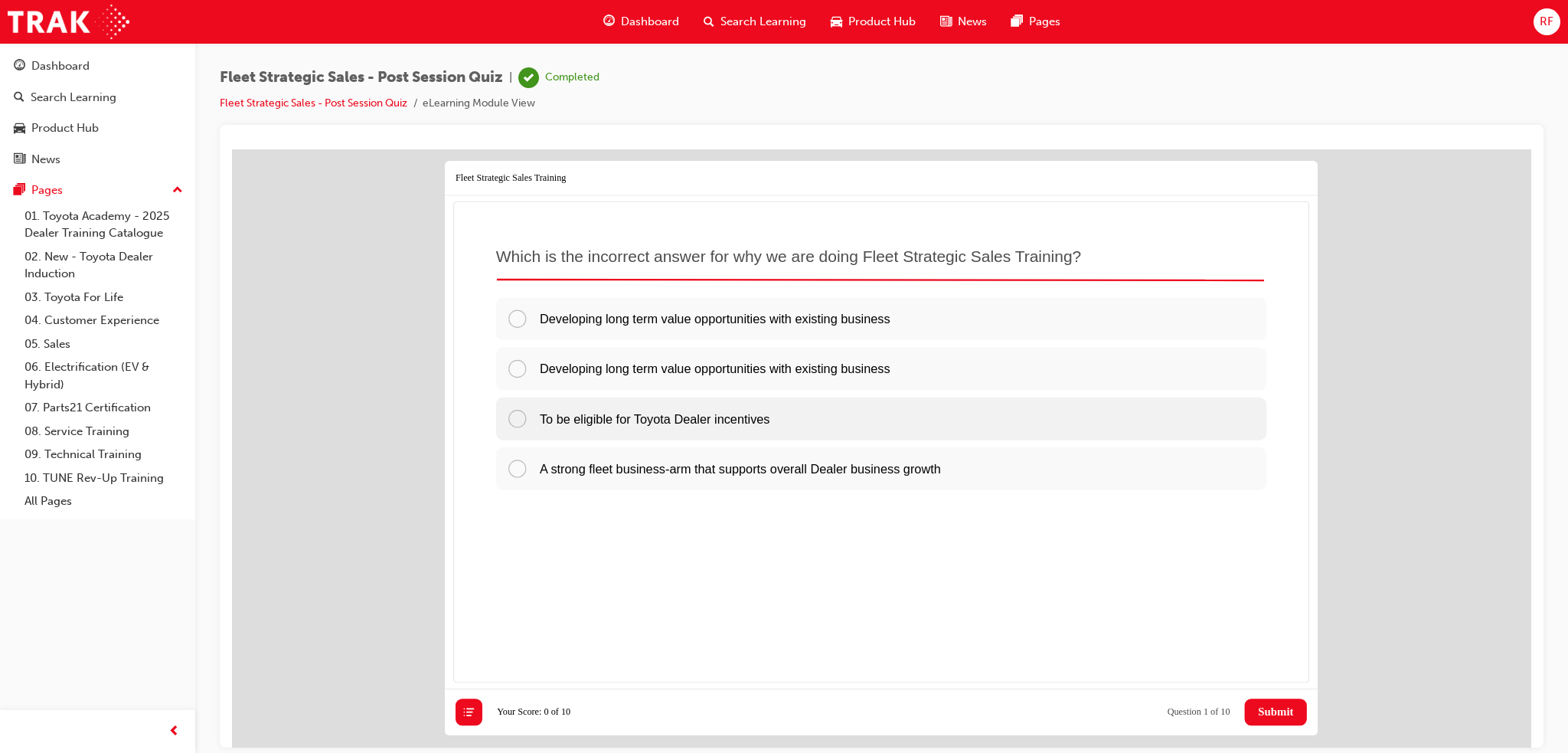
click at [603, 414] on span "To be eligible for Toyota Dealer incentives" at bounding box center [654, 417] width 230 height 15
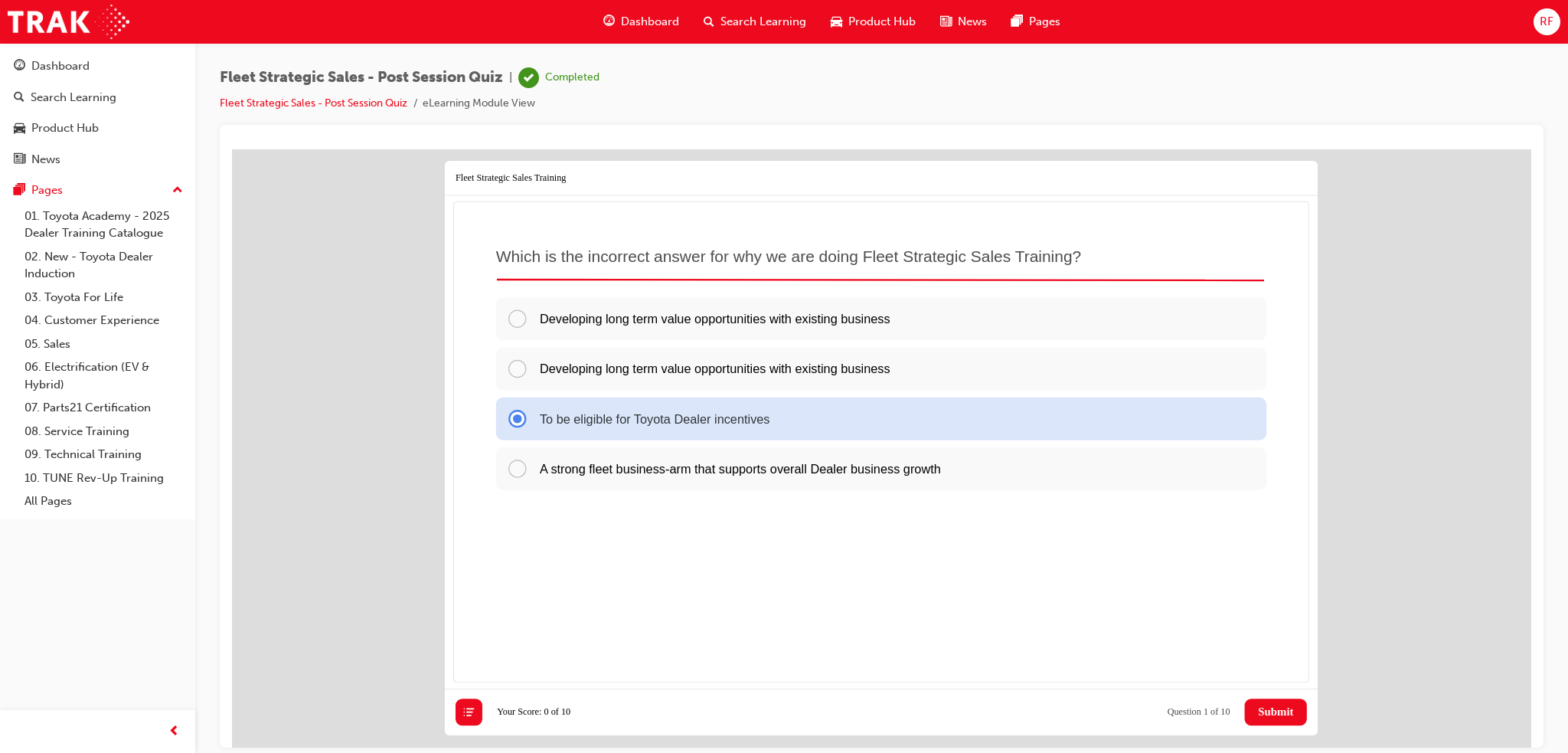
click at [1291, 707] on button "Submit" at bounding box center [1276, 712] width 62 height 27
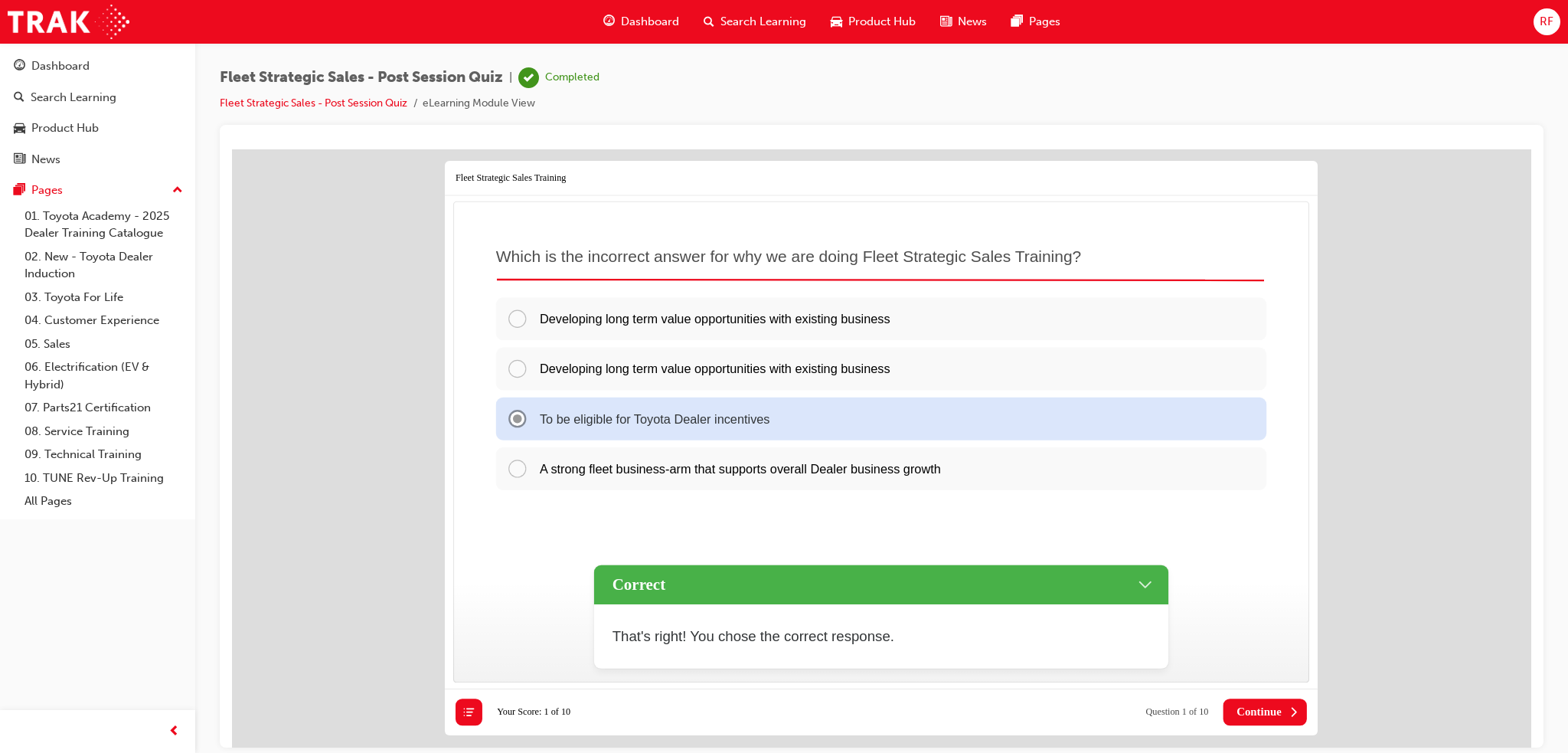
click at [1287, 704] on icon at bounding box center [1293, 710] width 13 height 13
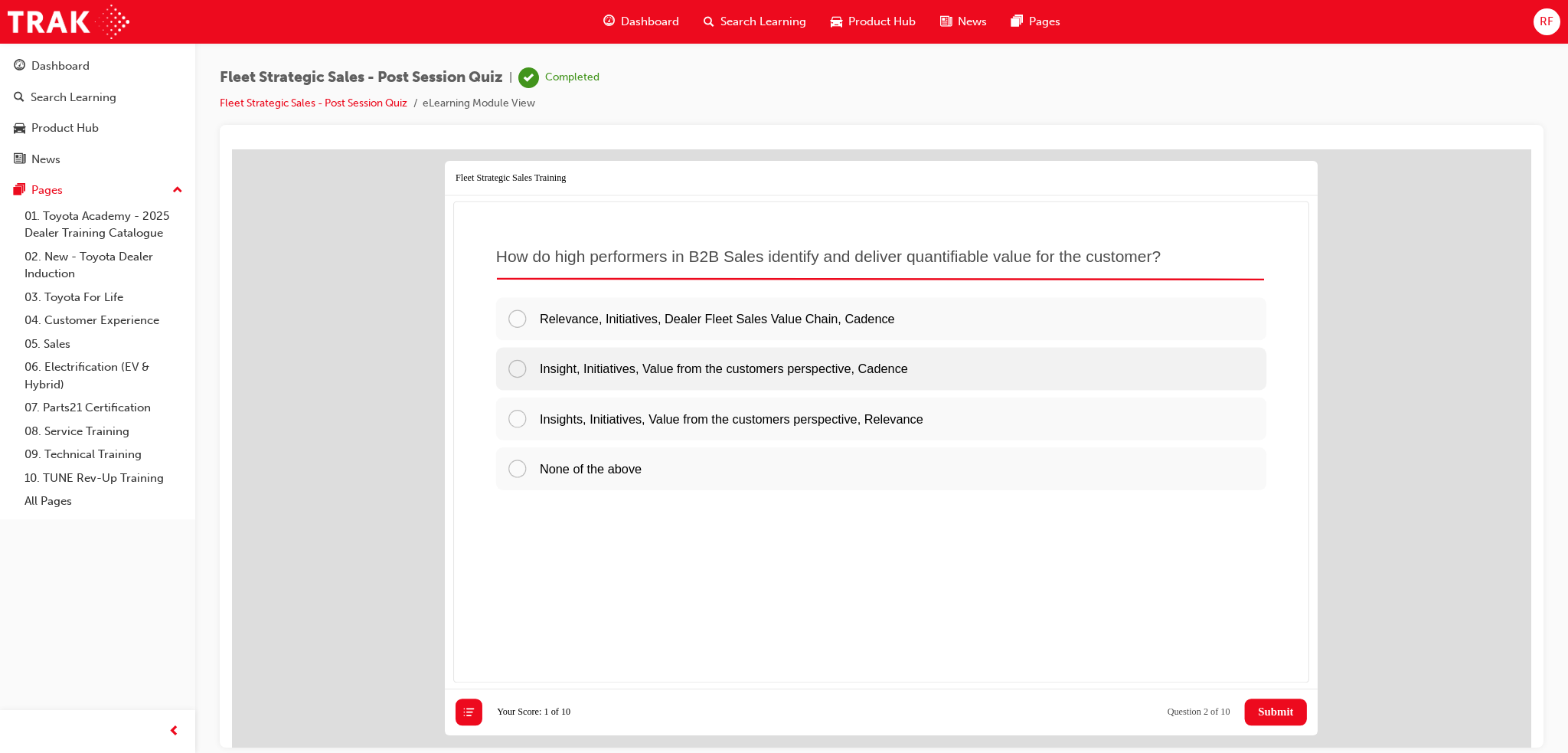
click at [665, 365] on span "Insight, Initiatives, Value from the customers perspective, Cadence" at bounding box center [723, 368] width 369 height 15
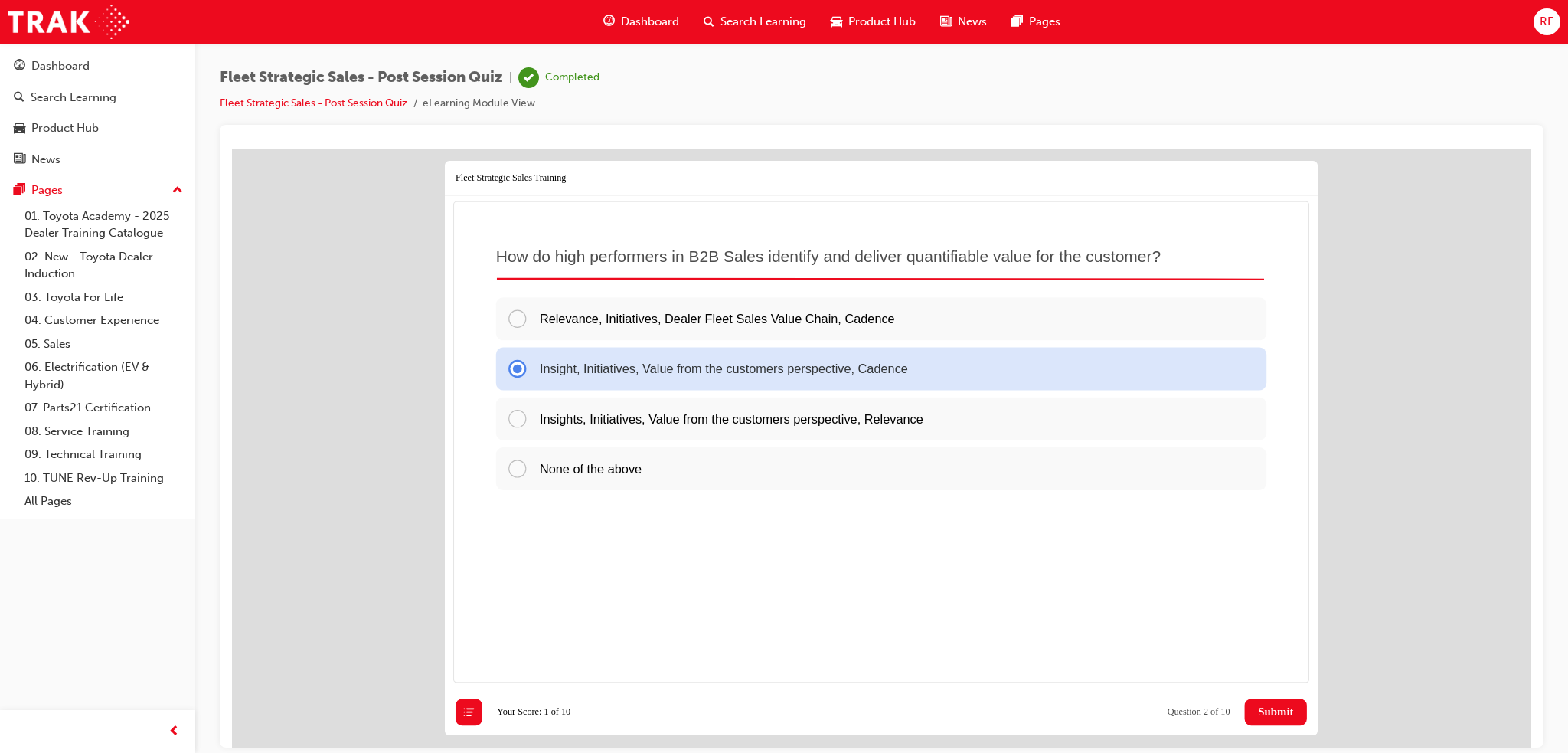
click at [1272, 704] on span "Submit" at bounding box center [1276, 710] width 36 height 13
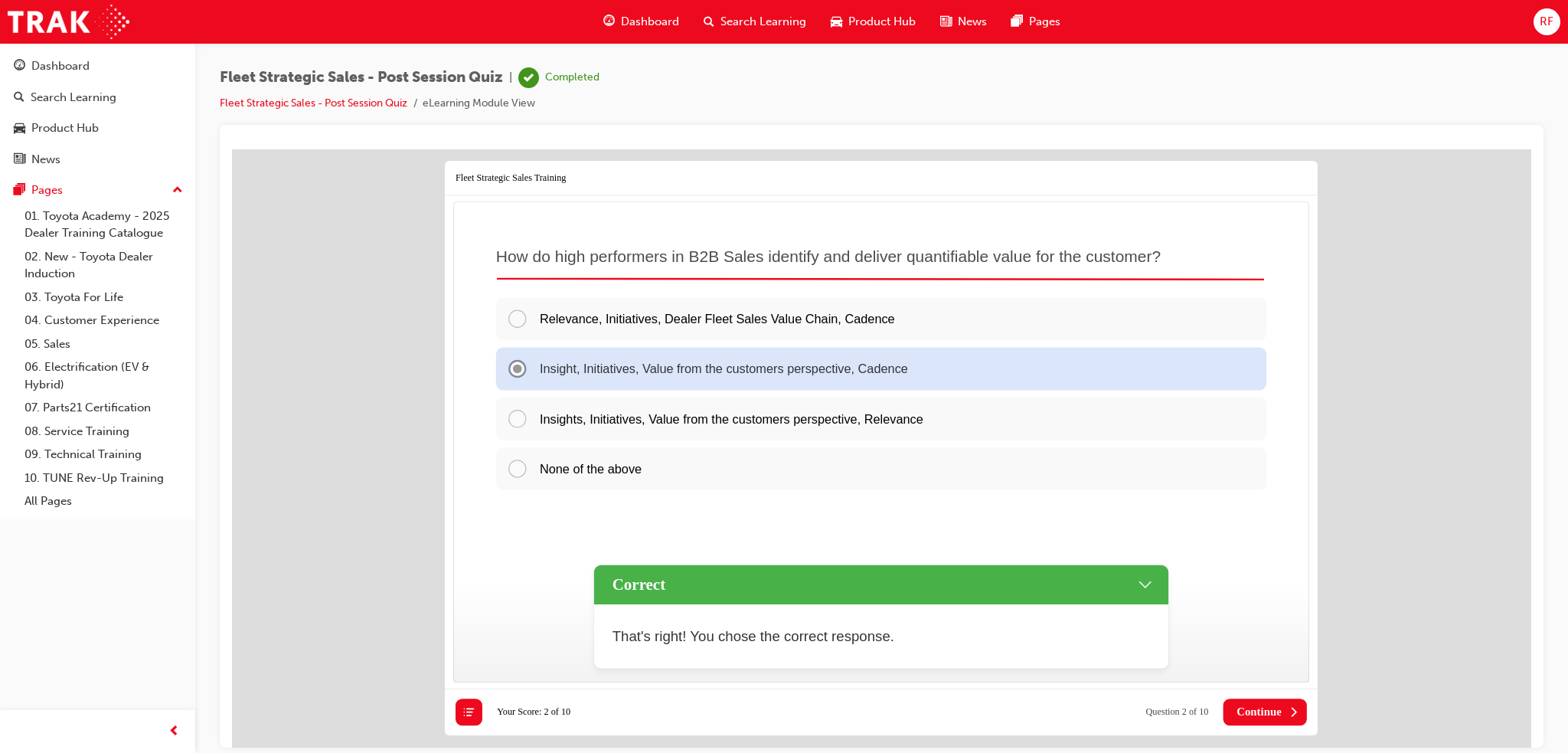
click at [1273, 704] on span "Continue" at bounding box center [1259, 710] width 45 height 13
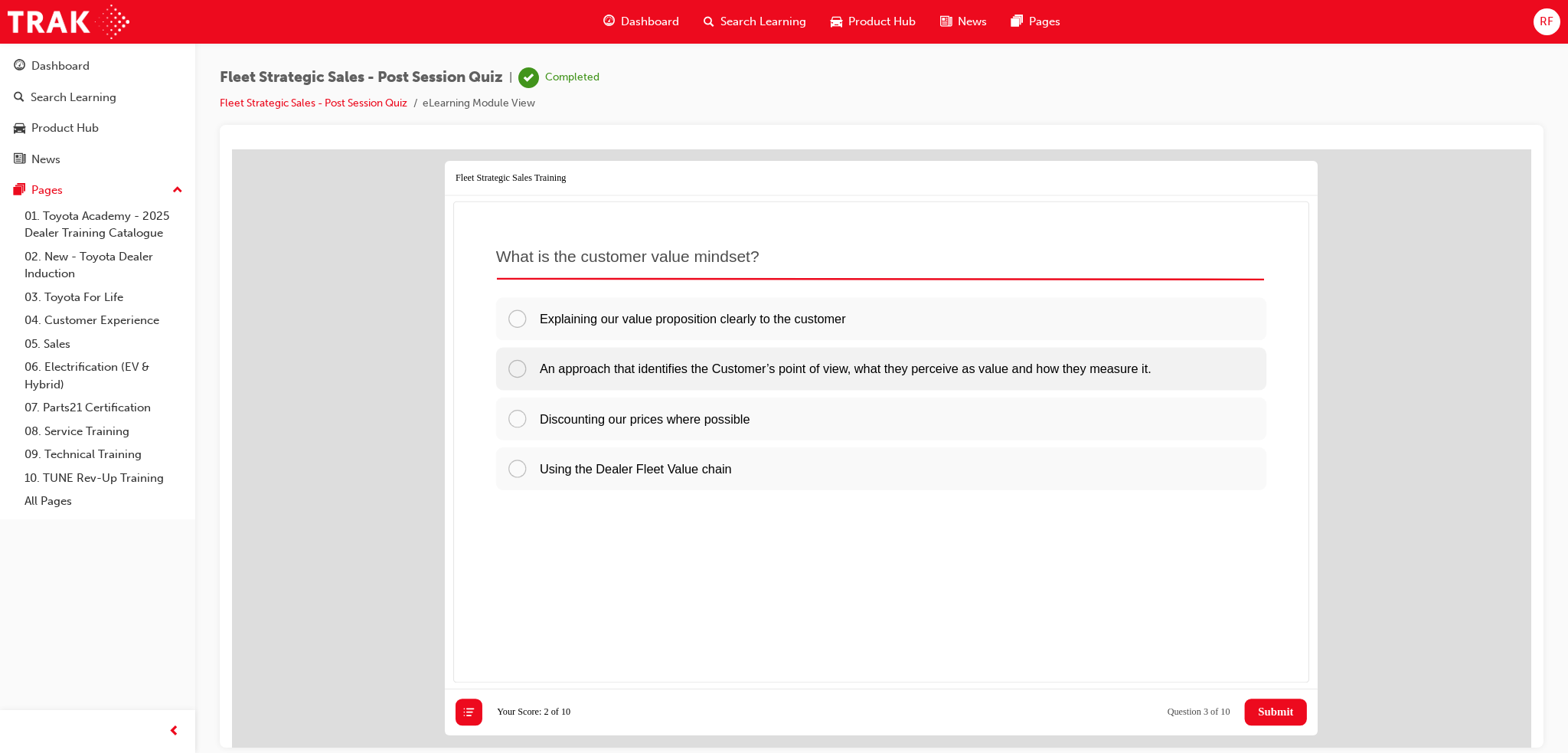
click at [887, 371] on div "An approach that identifies the Customer’s point of view, what they perceive as…" at bounding box center [880, 367] width 770 height 43
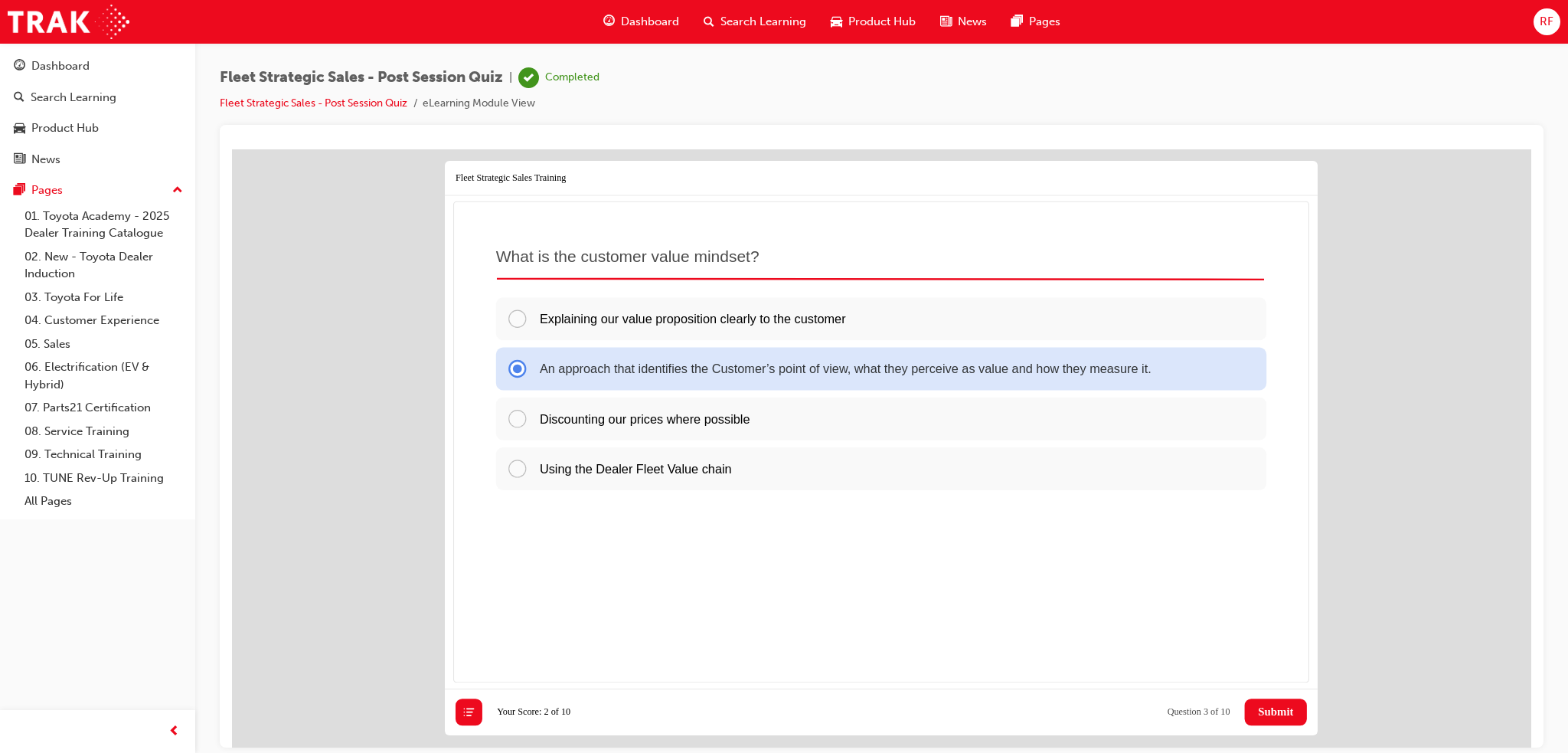
click at [1258, 706] on span "Submit" at bounding box center [1276, 710] width 36 height 13
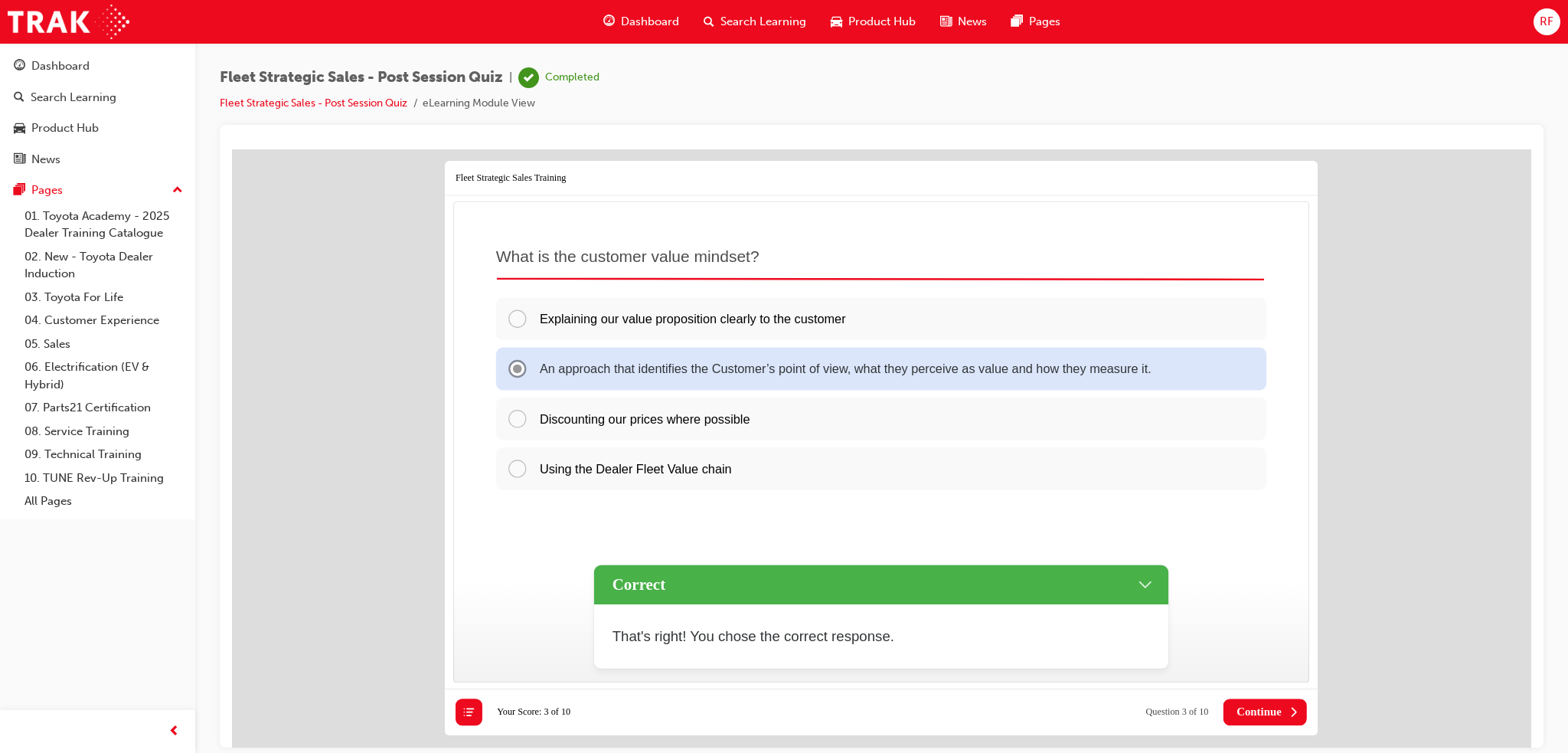
drag, startPoint x: 1281, startPoint y: 697, endPoint x: 1269, endPoint y: 696, distance: 12.0
click at [1281, 699] on button "Continue" at bounding box center [1265, 712] width 83 height 27
